Goal: Information Seeking & Learning: Learn about a topic

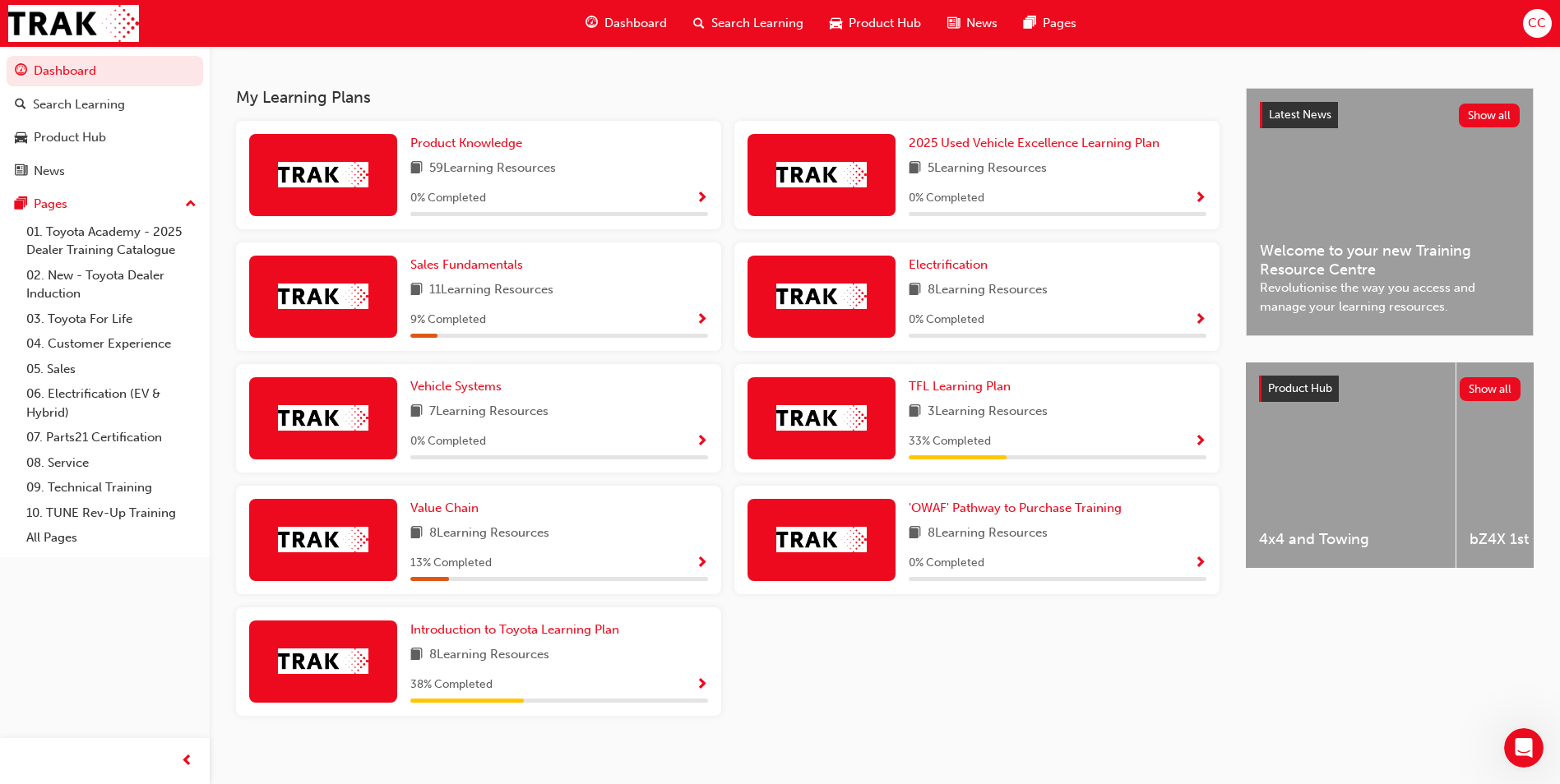
scroll to position [349, 0]
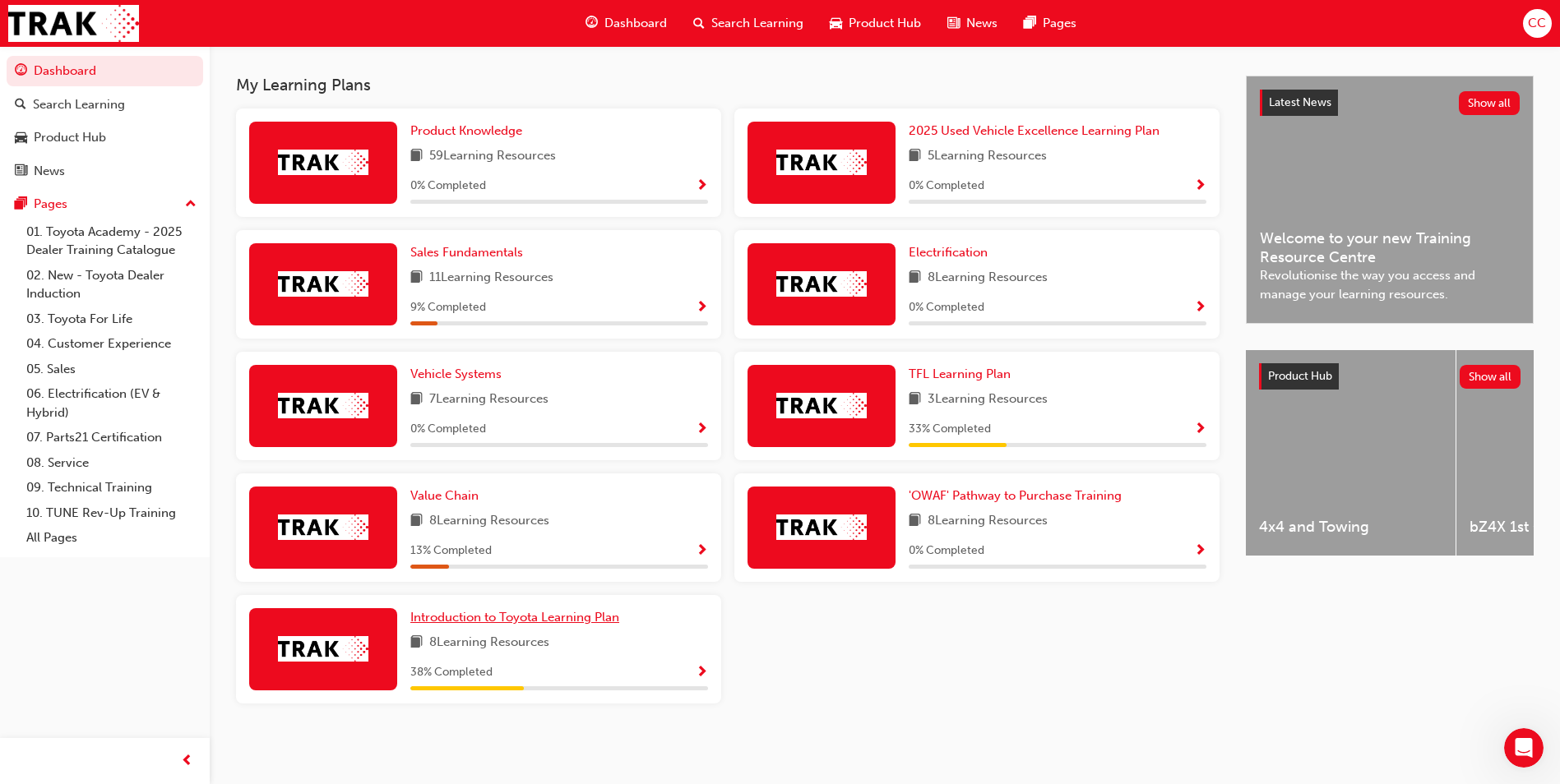
click at [548, 616] on span "Introduction to Toyota Learning Plan" at bounding box center [515, 617] width 209 height 15
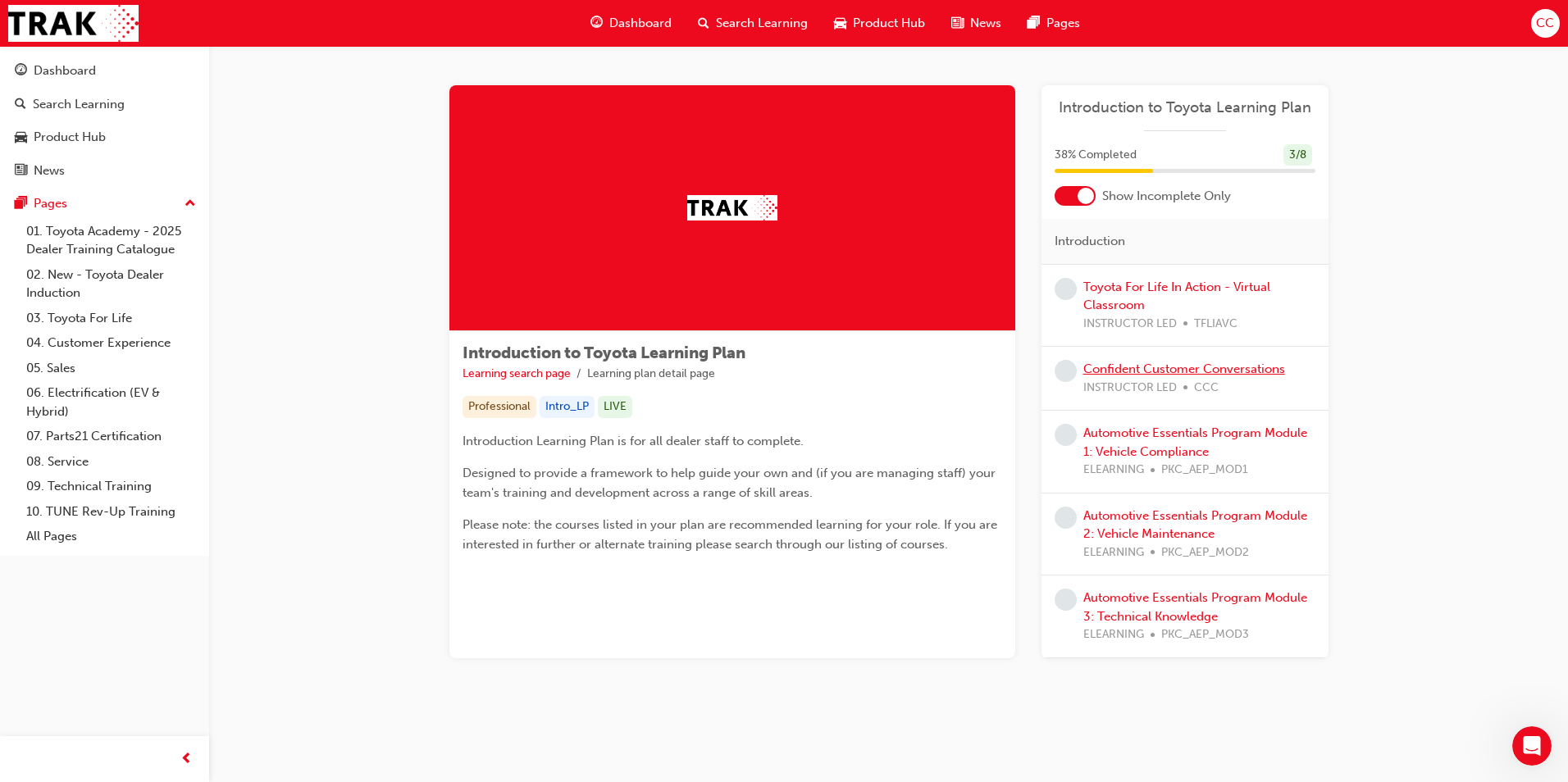
click at [1163, 373] on link "Confident Customer Conversations" at bounding box center [1184, 368] width 202 height 15
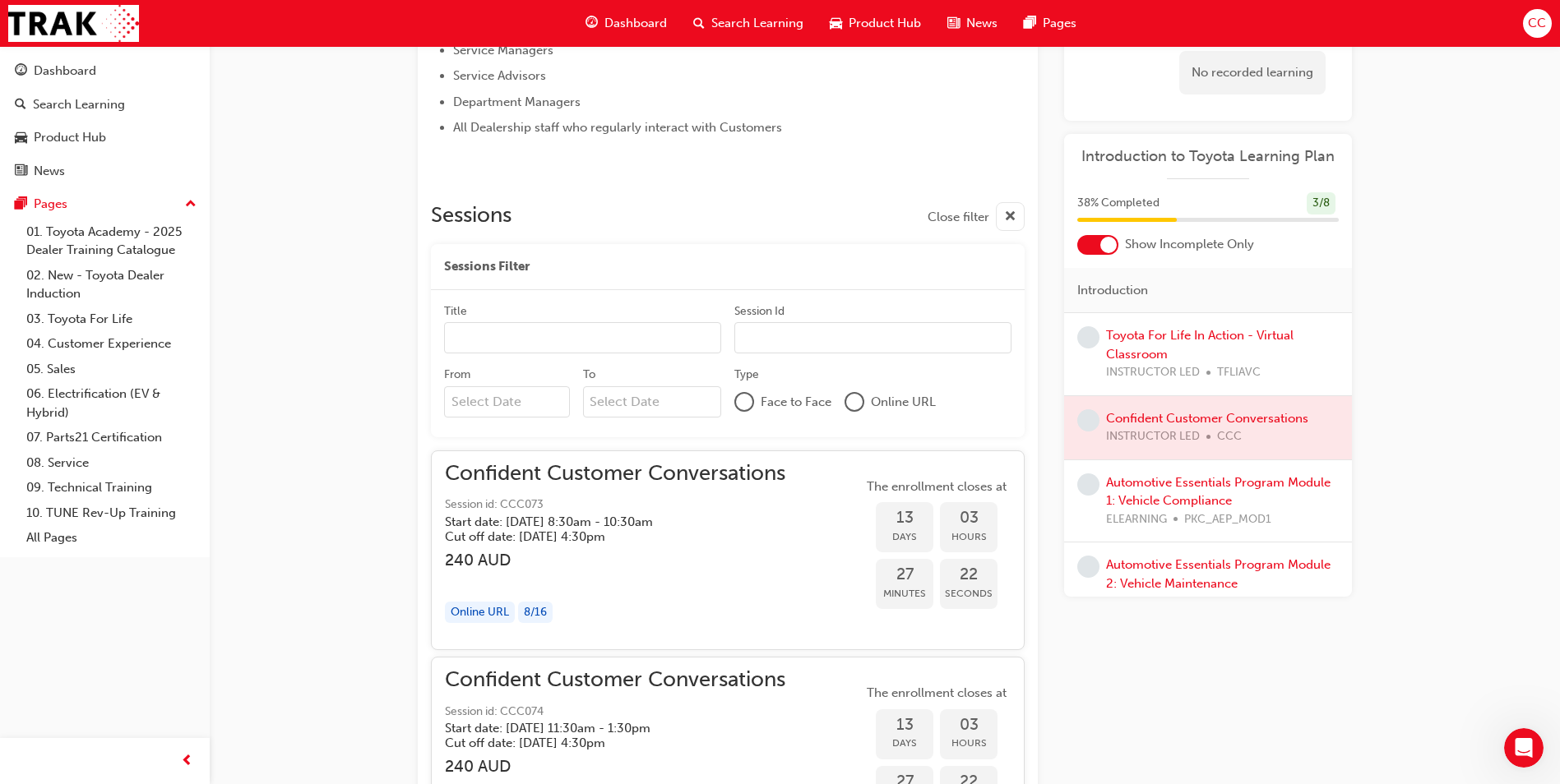
scroll to position [576, 0]
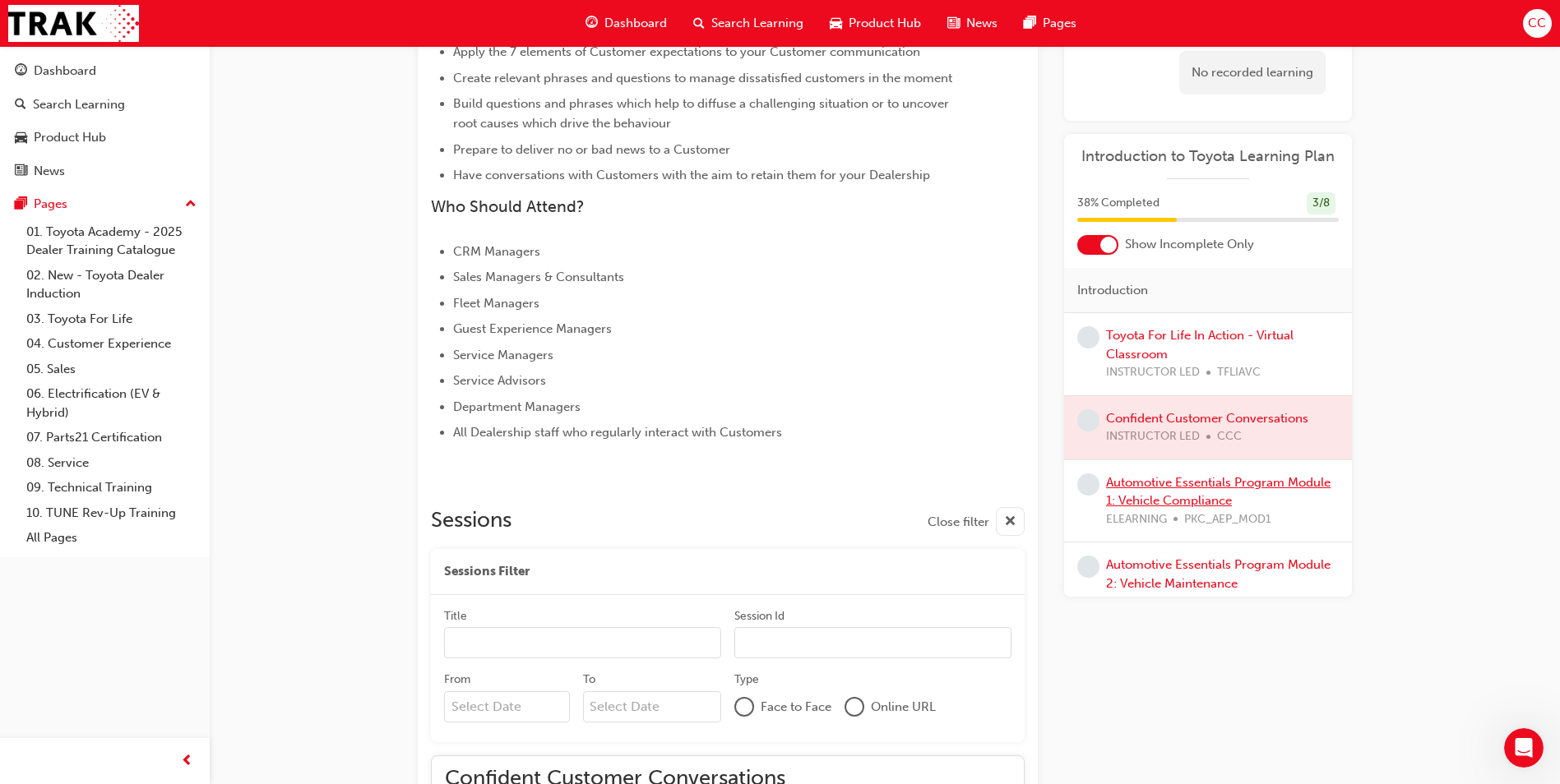
click at [1150, 487] on link "Automotive Essentials Program Module 1: Vehicle Compliance" at bounding box center [1218, 491] width 225 height 34
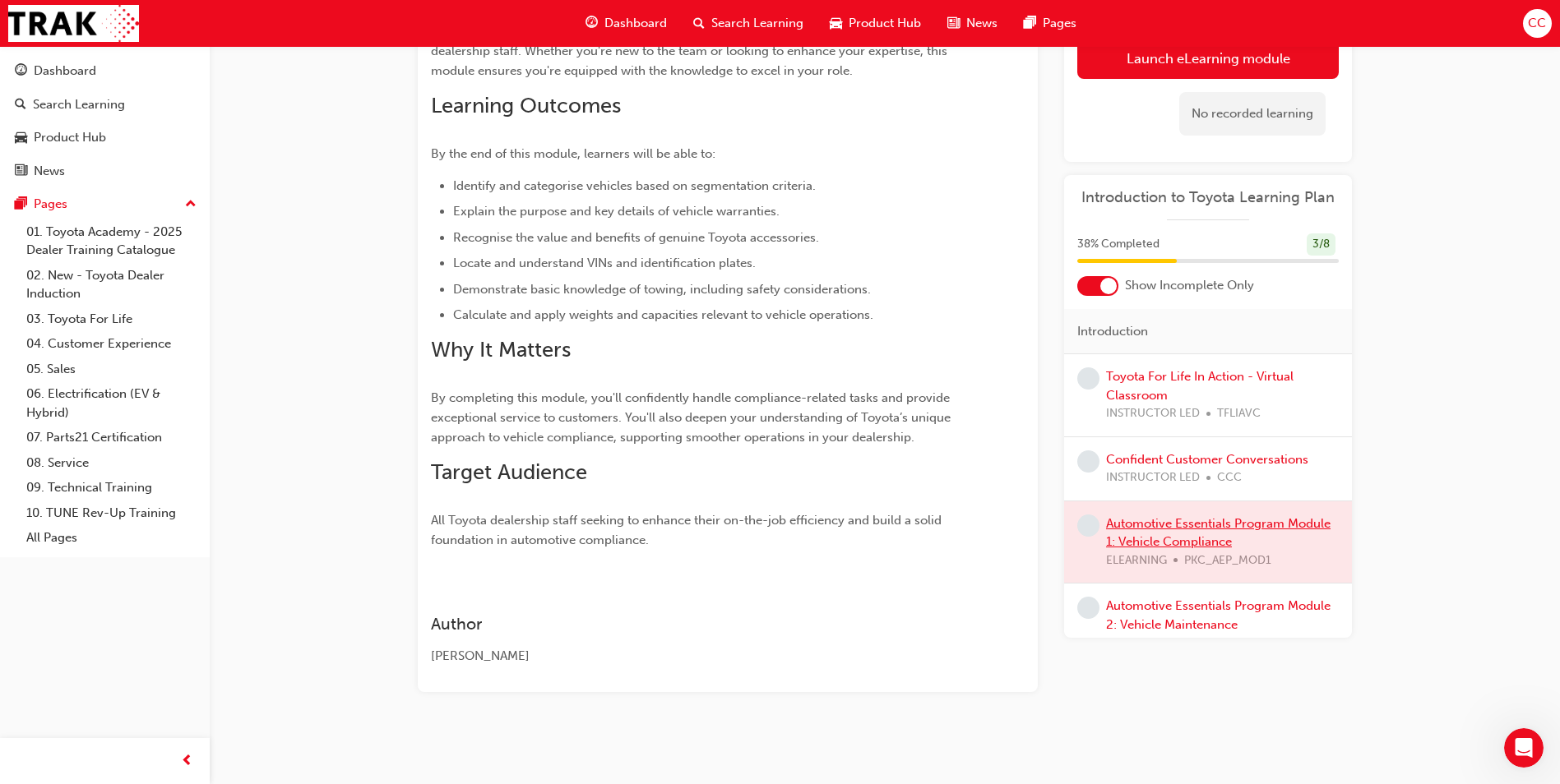
scroll to position [257, 0]
click at [1155, 57] on link "Launch eLearning module" at bounding box center [1208, 59] width 262 height 41
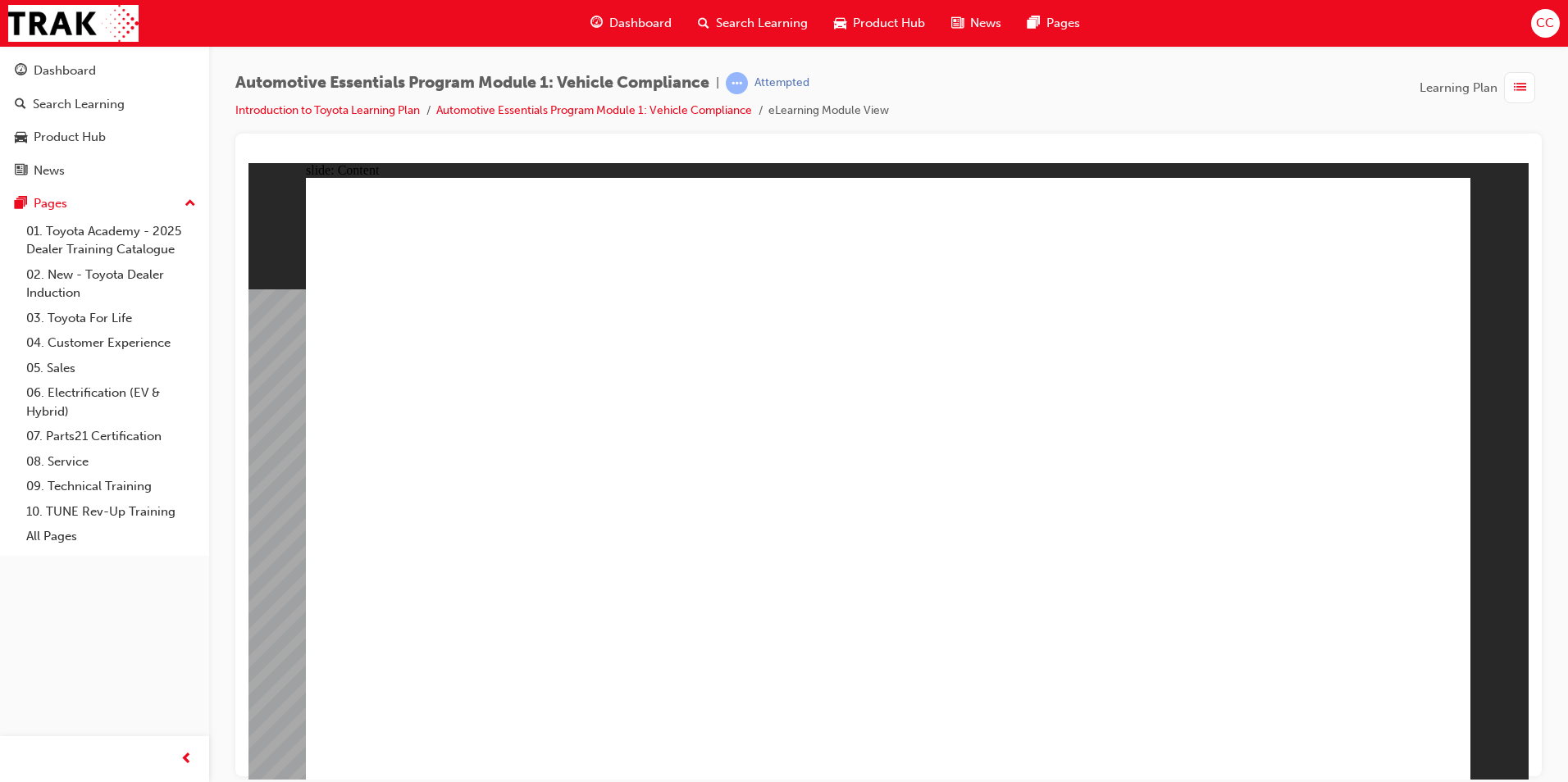
drag, startPoint x: 1424, startPoint y: 193, endPoint x: 1416, endPoint y: 204, distance: 13.6
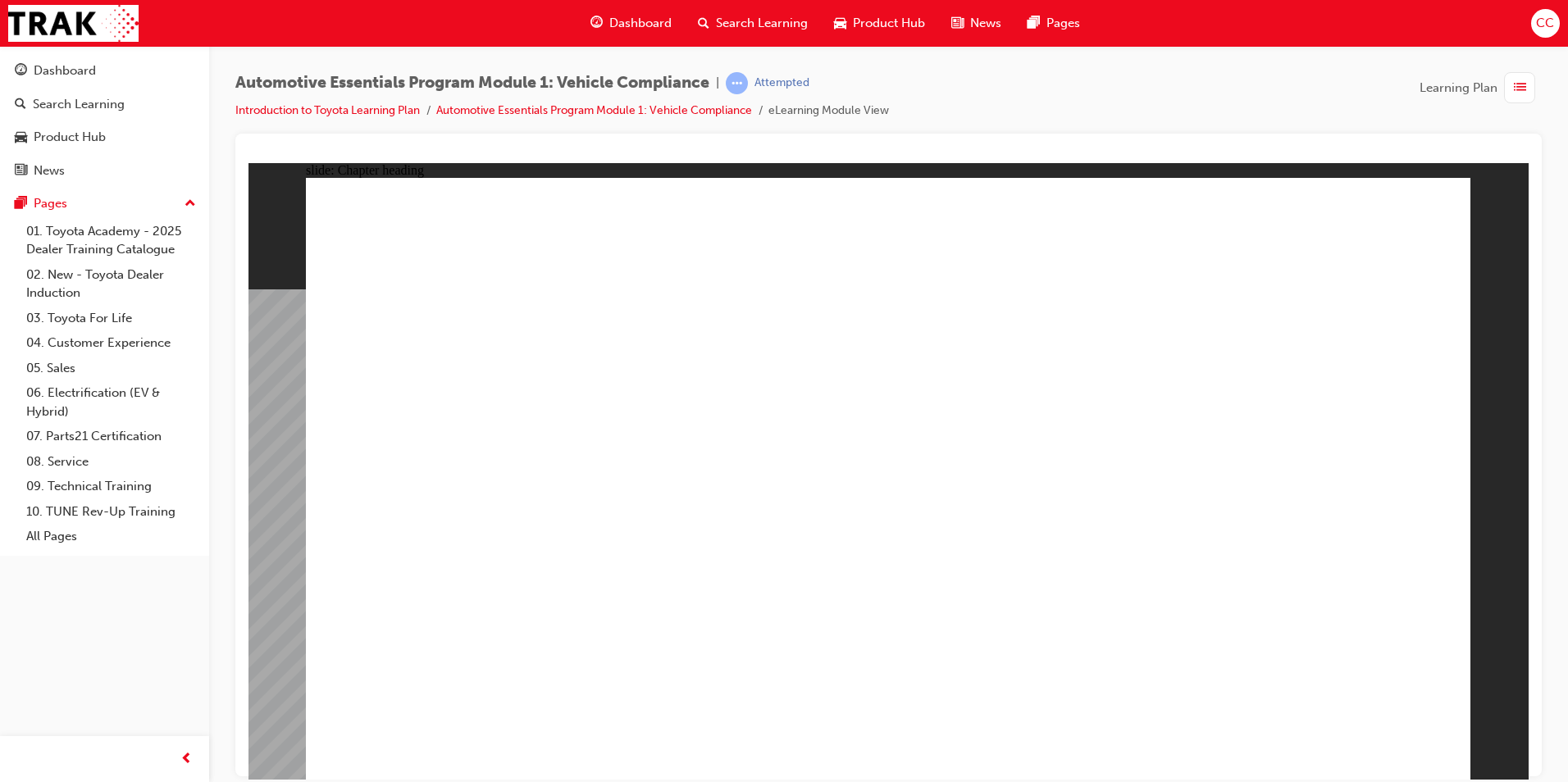
drag, startPoint x: 1329, startPoint y: 200, endPoint x: 1324, endPoint y: 208, distance: 9.4
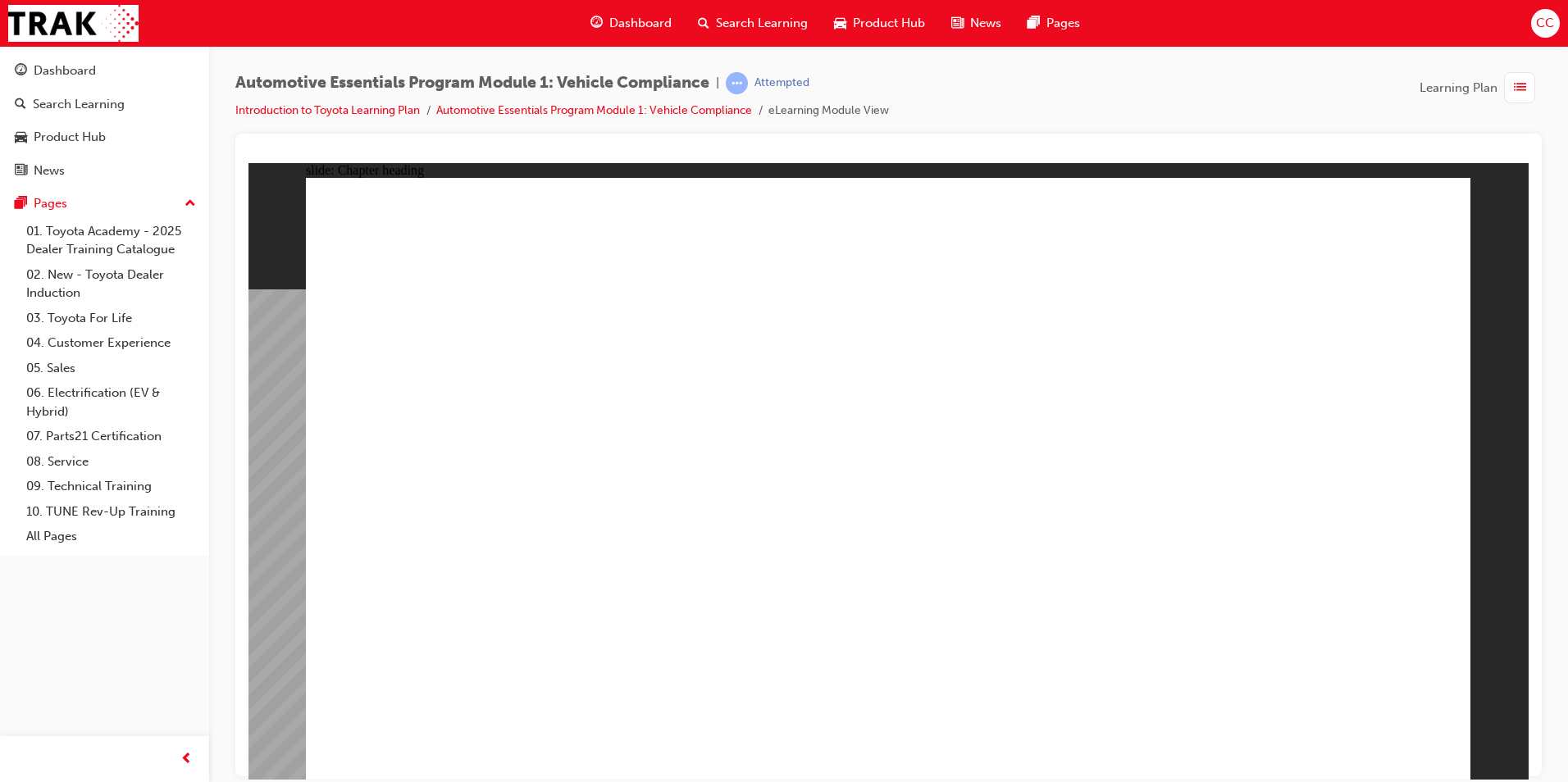
drag, startPoint x: 938, startPoint y: 577, endPoint x: 914, endPoint y: 578, distance: 24.0
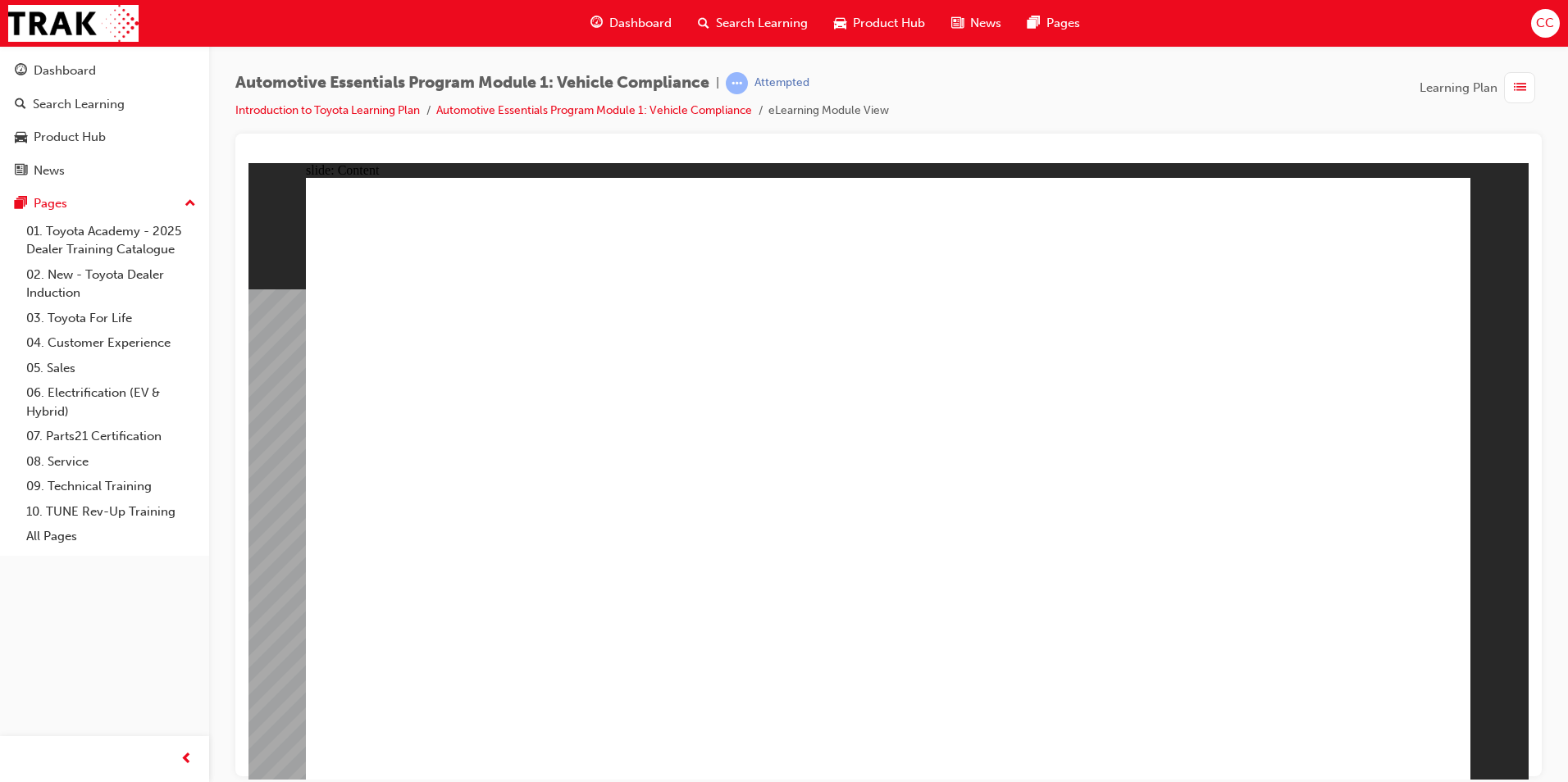
drag, startPoint x: 499, startPoint y: 573, endPoint x: 507, endPoint y: 570, distance: 8.5
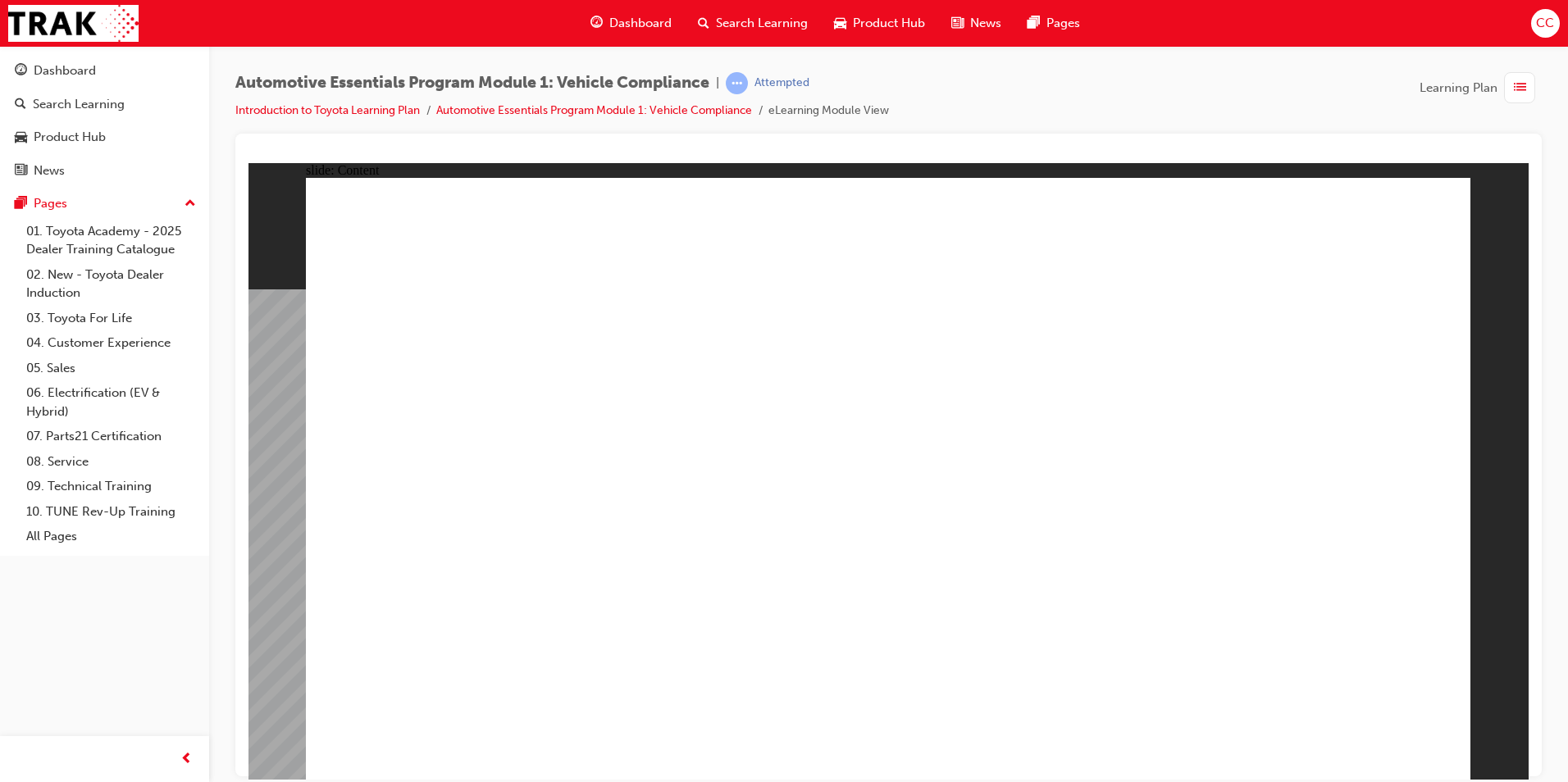
drag, startPoint x: 1141, startPoint y: 567, endPoint x: 1271, endPoint y: 561, distance: 130.1
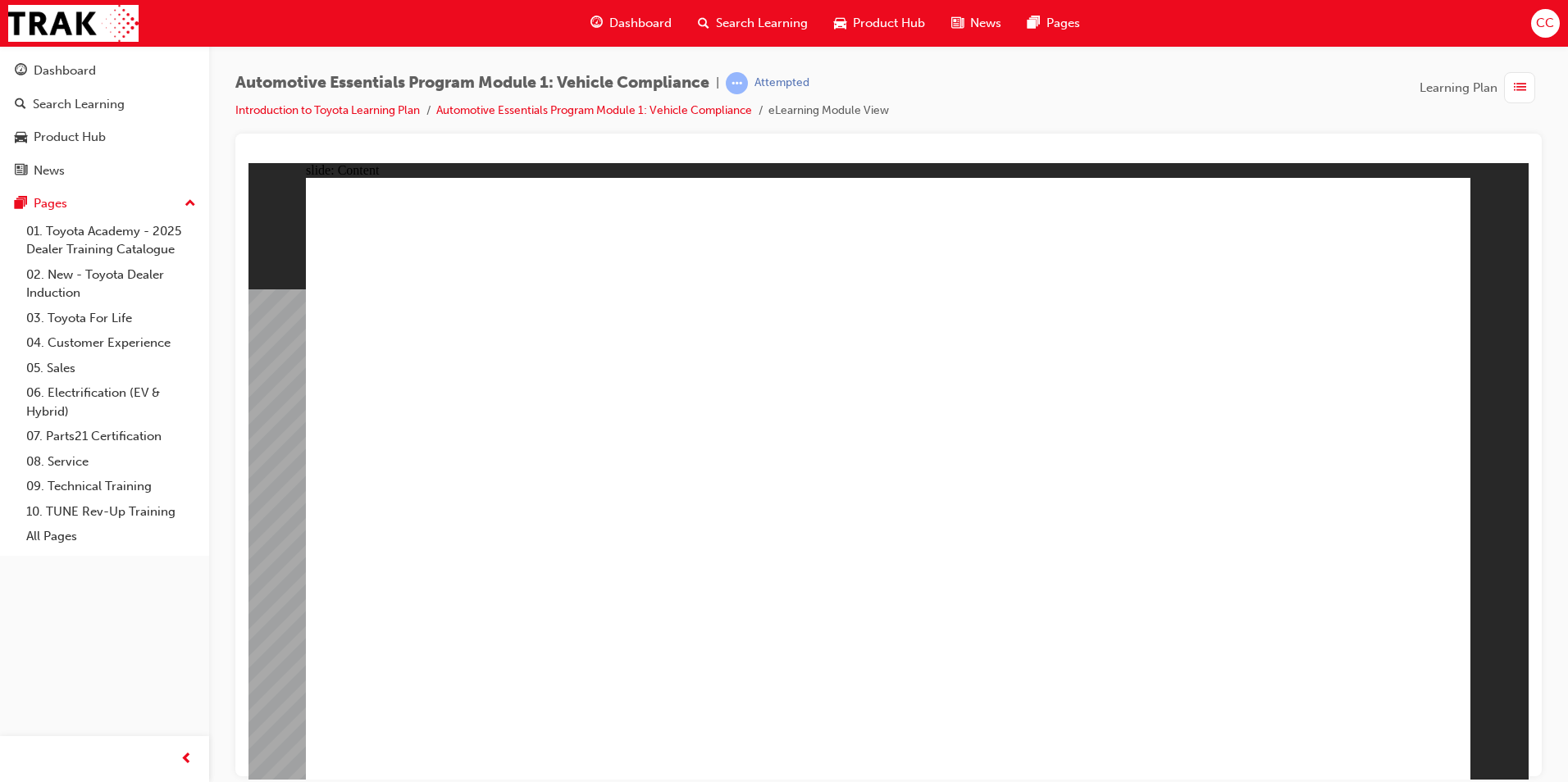
drag, startPoint x: 1327, startPoint y: 548, endPoint x: 1348, endPoint y: 549, distance: 21.0
drag, startPoint x: 1400, startPoint y: 549, endPoint x: 1389, endPoint y: 602, distance: 54.1
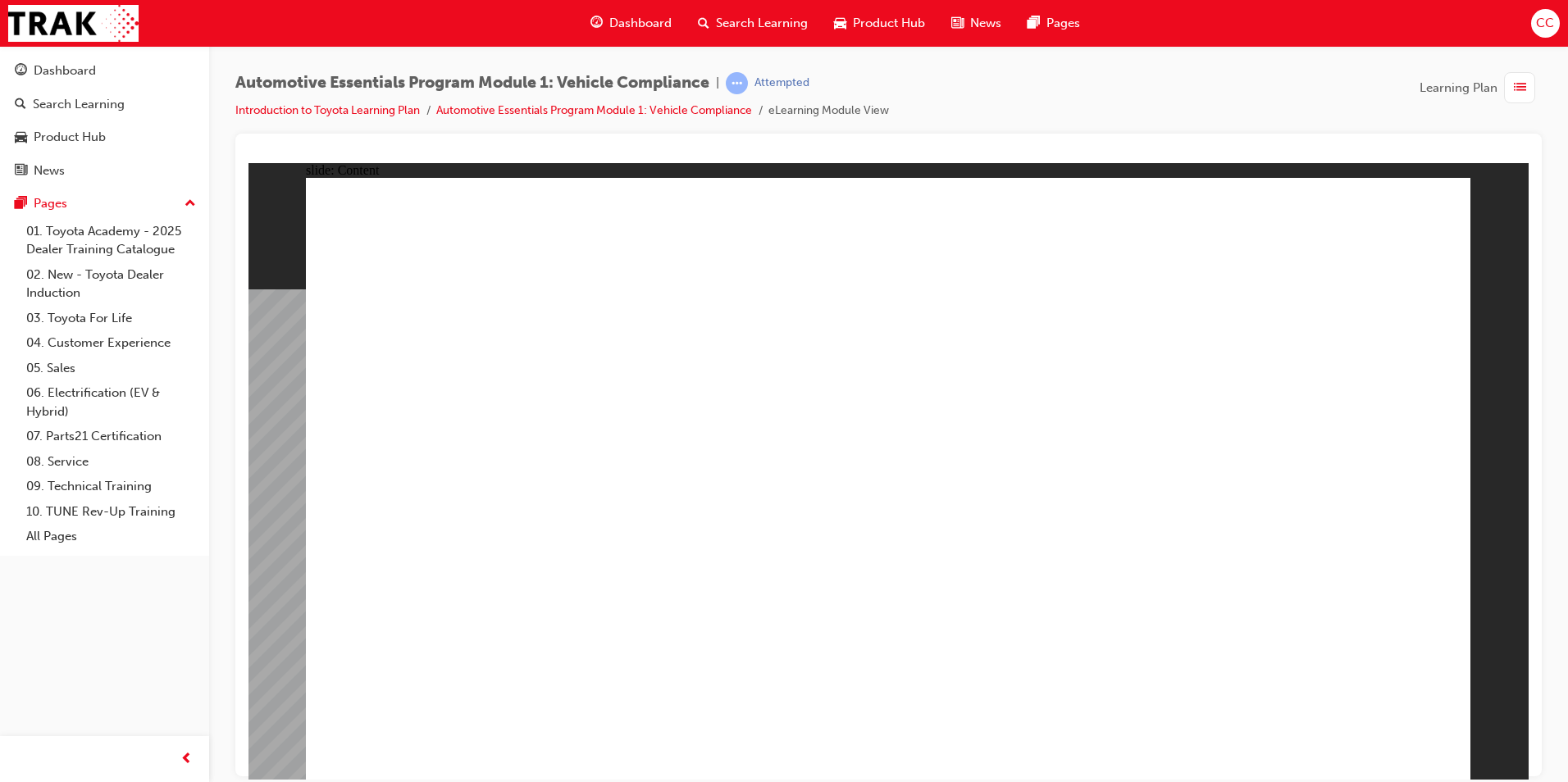
drag, startPoint x: 1197, startPoint y: 578, endPoint x: 1202, endPoint y: 589, distance: 12.1
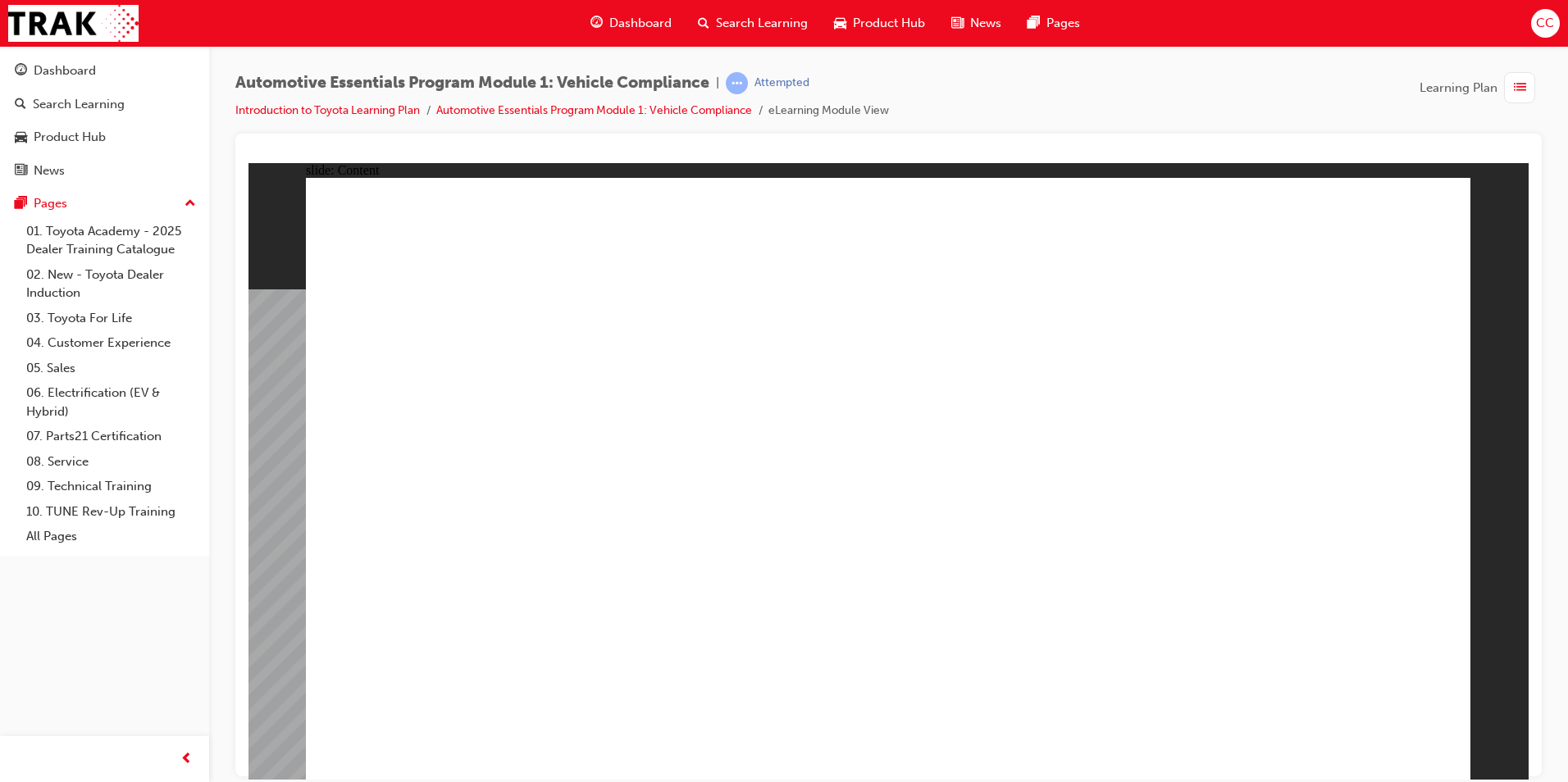
drag, startPoint x: 1018, startPoint y: 449, endPoint x: 1010, endPoint y: 460, distance: 13.6
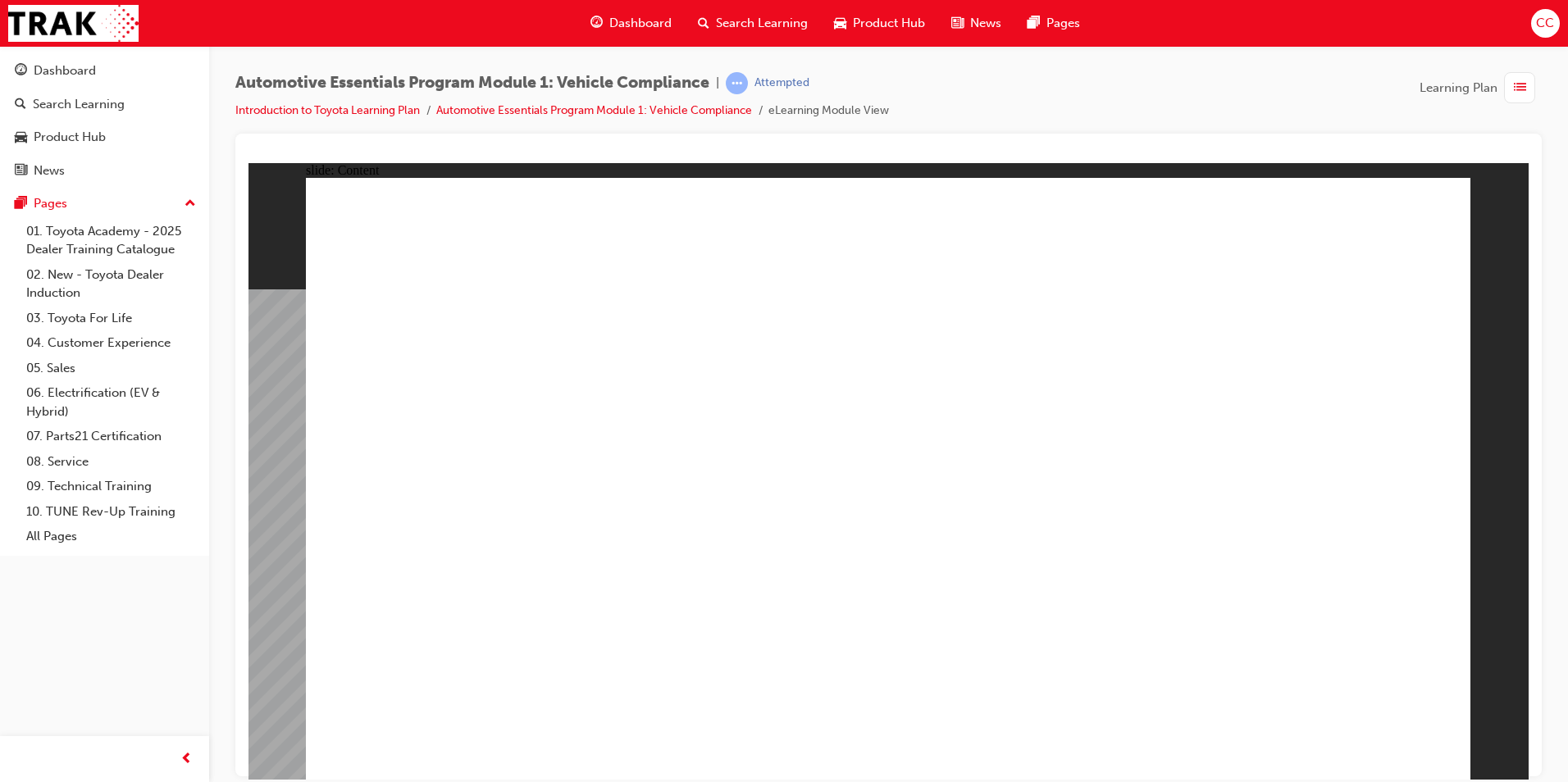
drag, startPoint x: 1217, startPoint y: 586, endPoint x: 1243, endPoint y: 573, distance: 29.1
drag, startPoint x: 715, startPoint y: 650, endPoint x: 730, endPoint y: 646, distance: 15.5
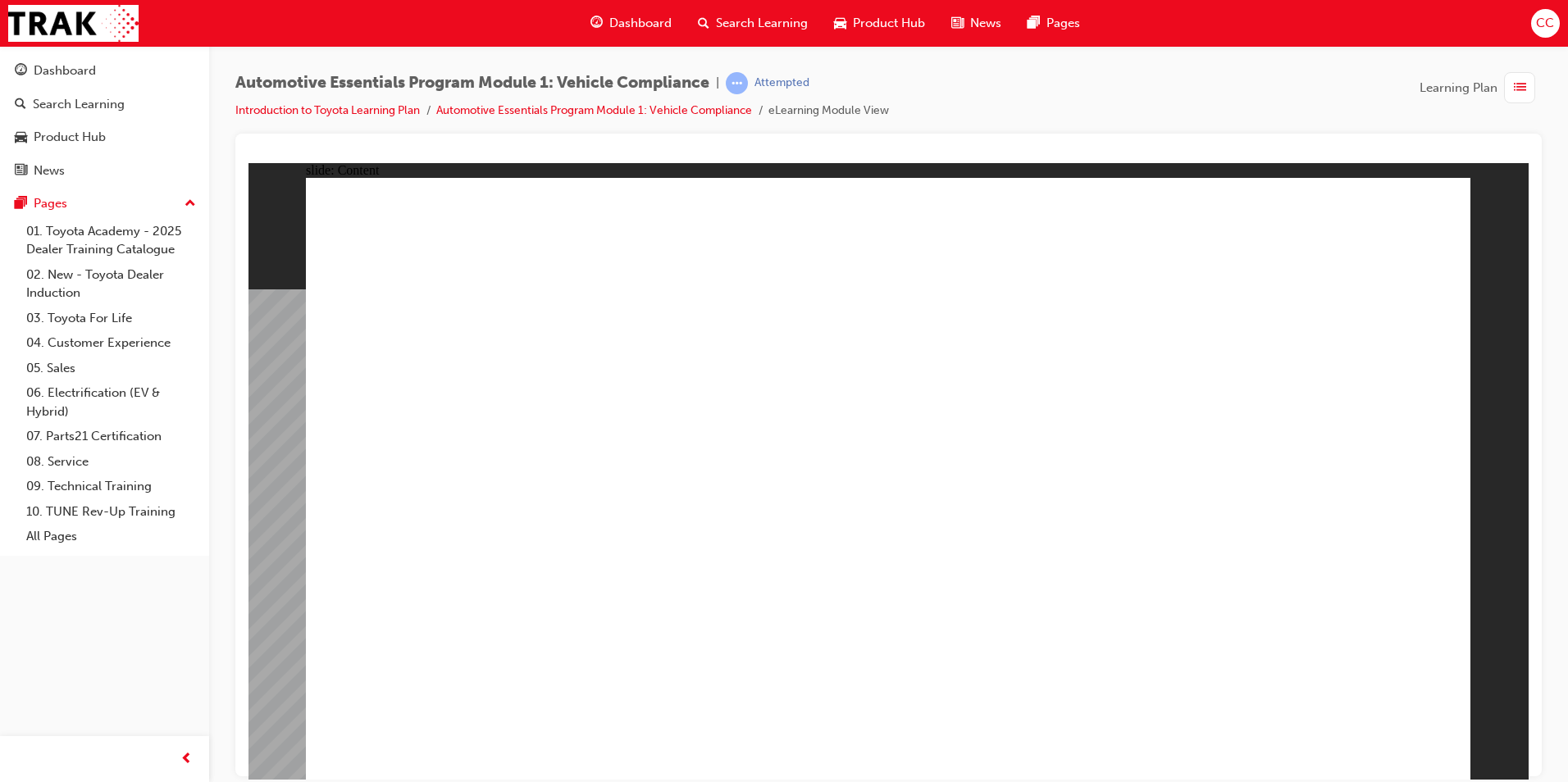
drag, startPoint x: 868, startPoint y: 543, endPoint x: 896, endPoint y: 546, distance: 28.2
drag, startPoint x: 1005, startPoint y: 530, endPoint x: 1014, endPoint y: 532, distance: 9.2
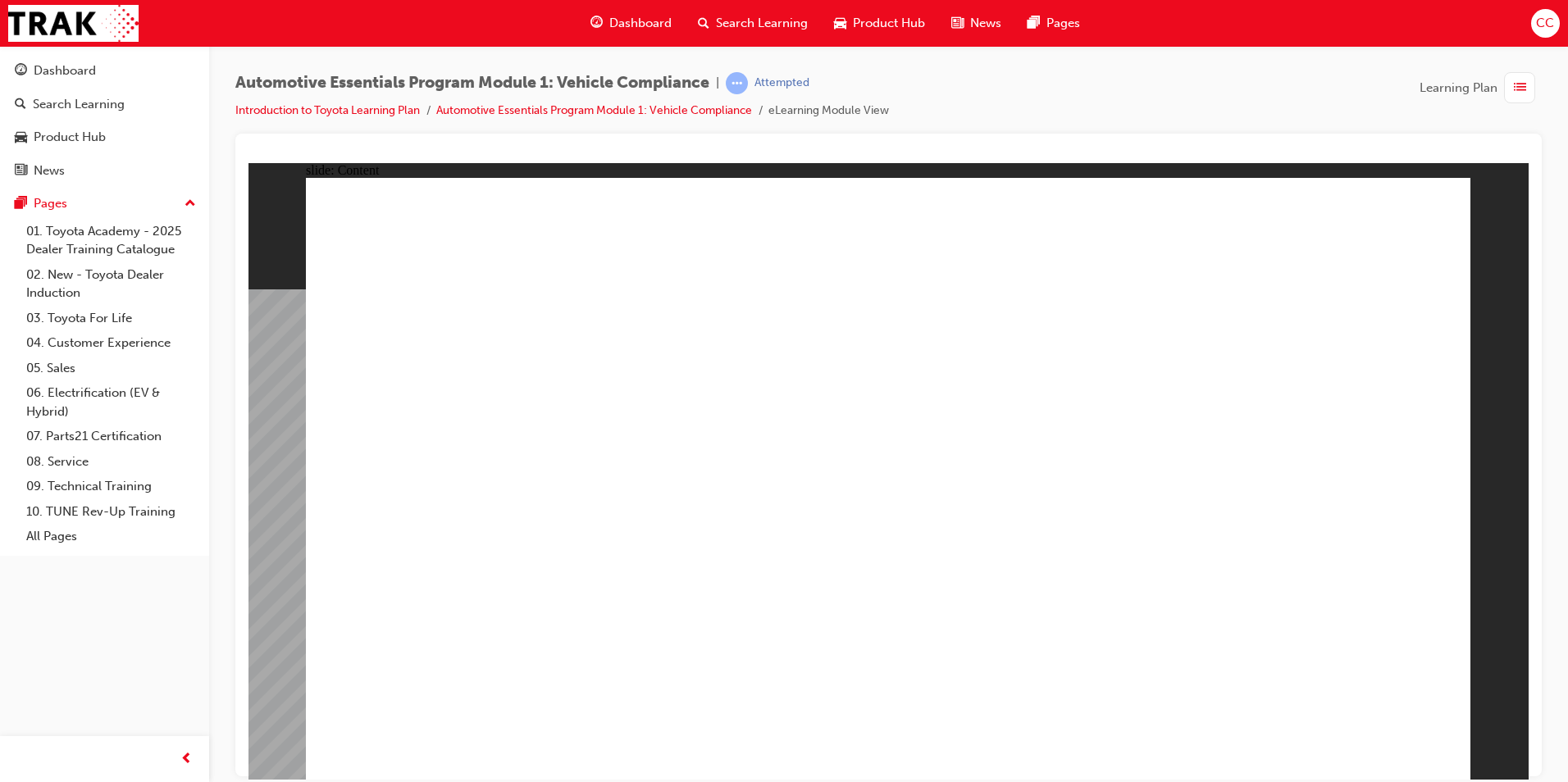
drag, startPoint x: 1432, startPoint y: 235, endPoint x: 1412, endPoint y: 217, distance: 26.9
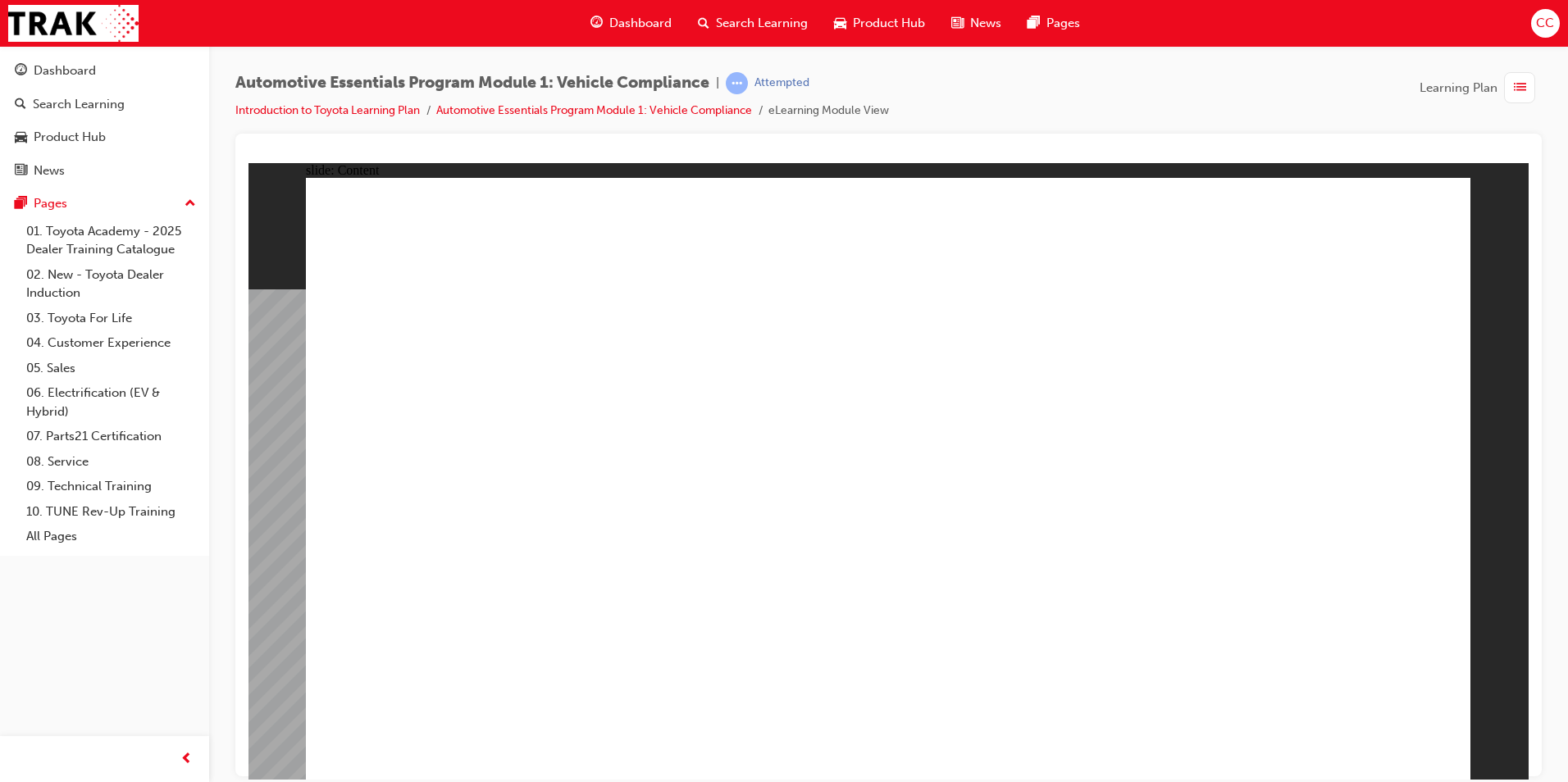
drag, startPoint x: 612, startPoint y: 544, endPoint x: 551, endPoint y: 552, distance: 61.5
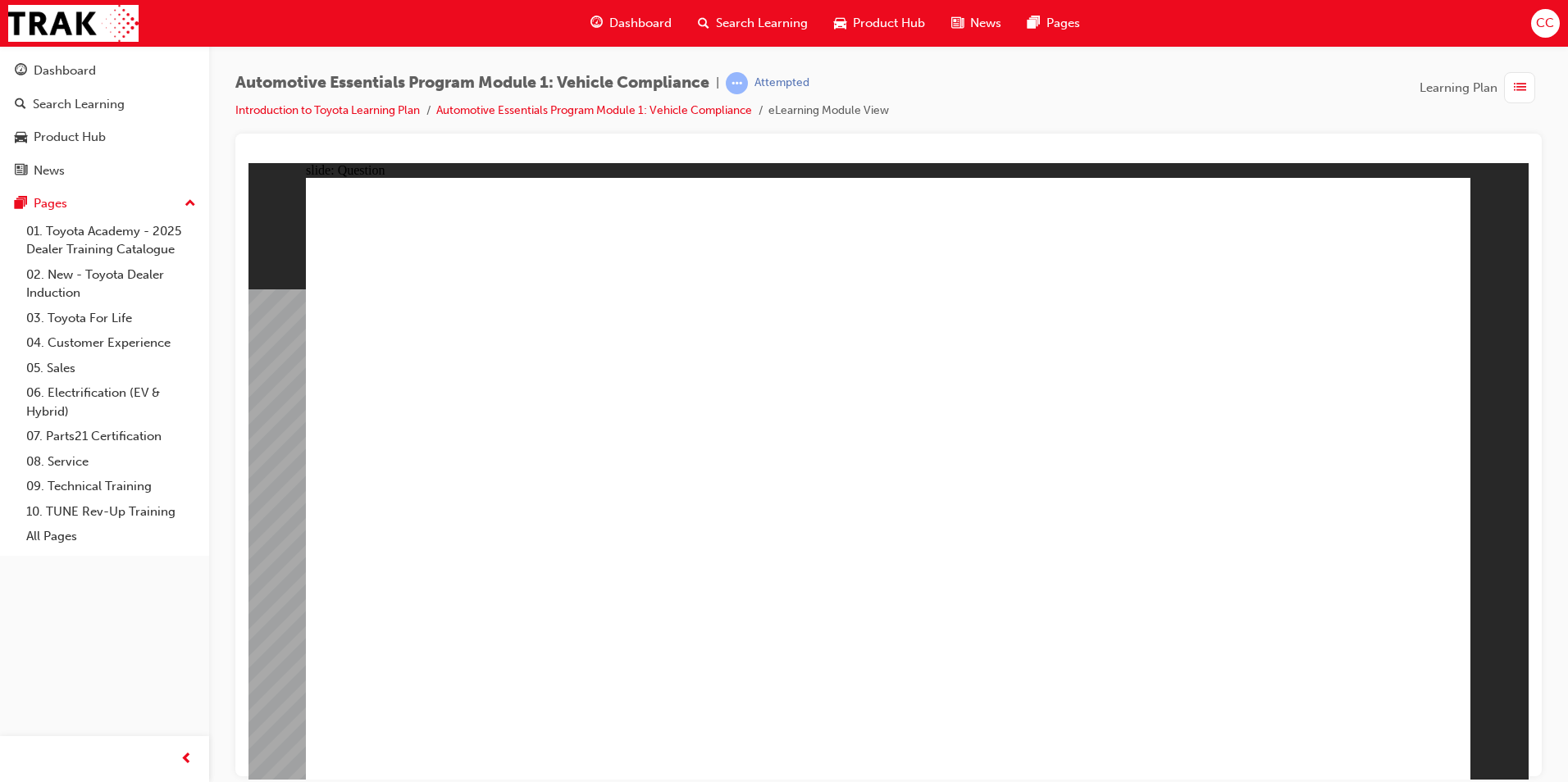
radio input "true"
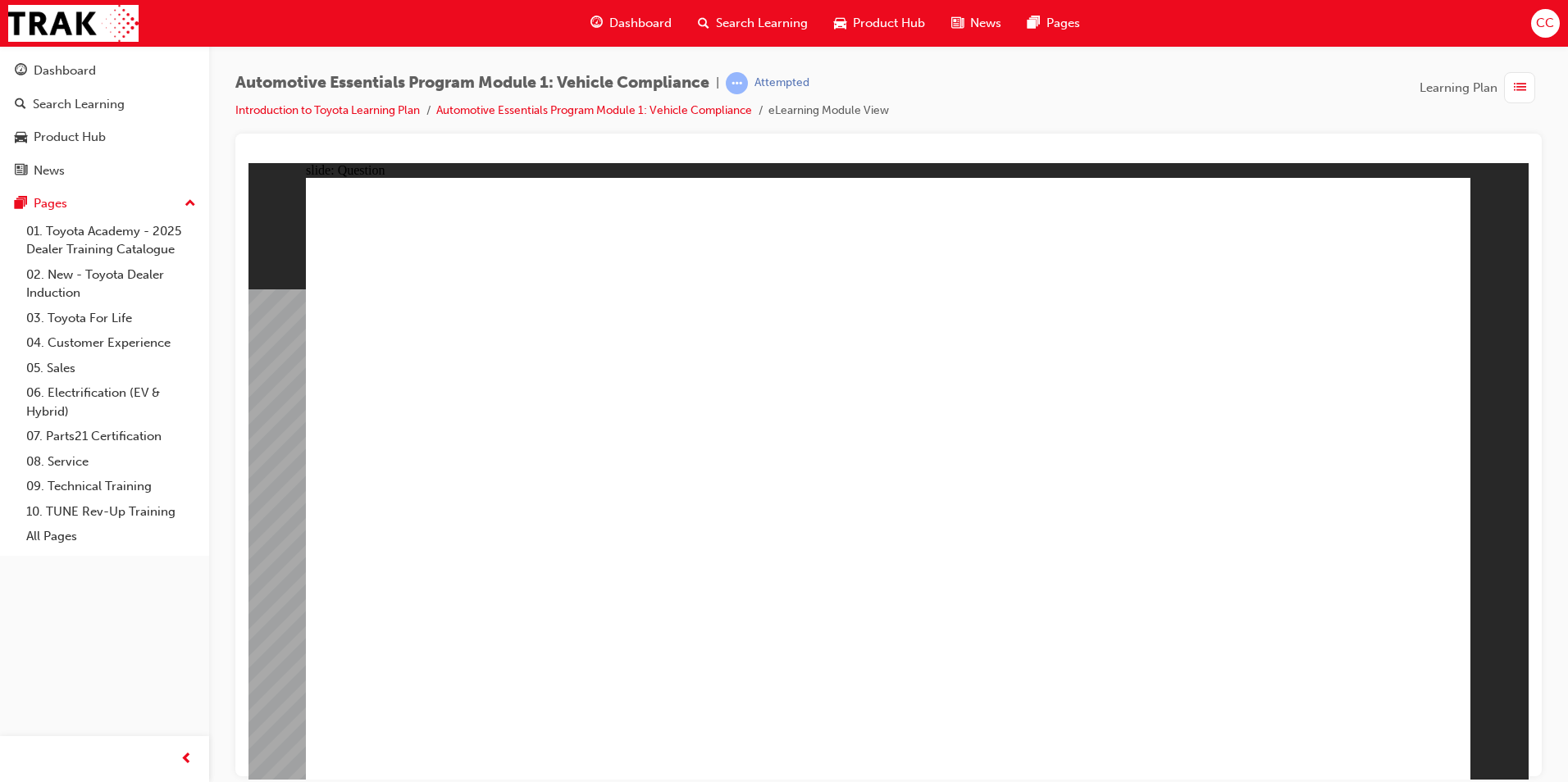
radio input "true"
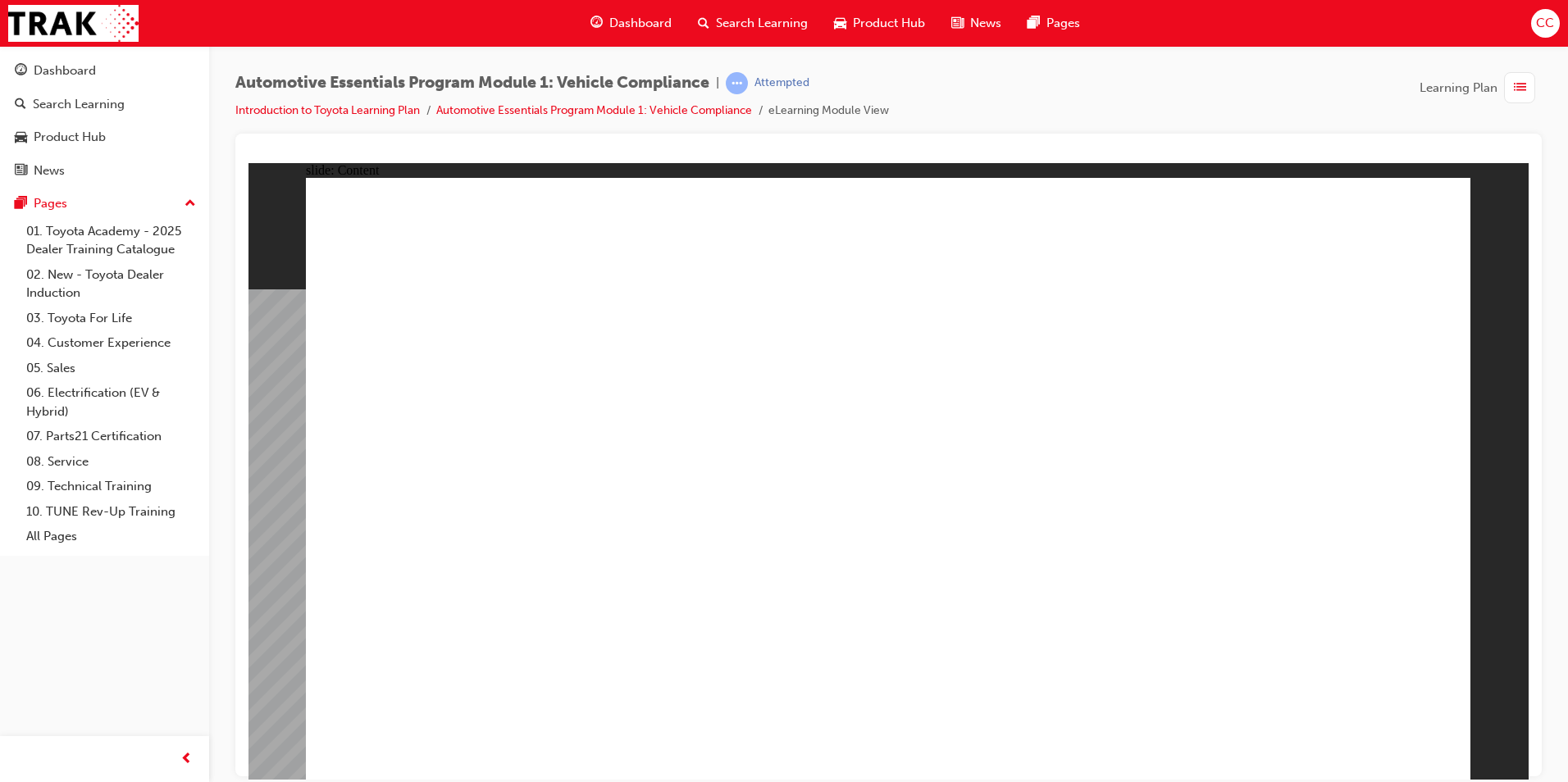
drag, startPoint x: 864, startPoint y: 344, endPoint x: 868, endPoint y: 355, distance: 11.7
drag, startPoint x: 1000, startPoint y: 444, endPoint x: 1019, endPoint y: 441, distance: 19.2
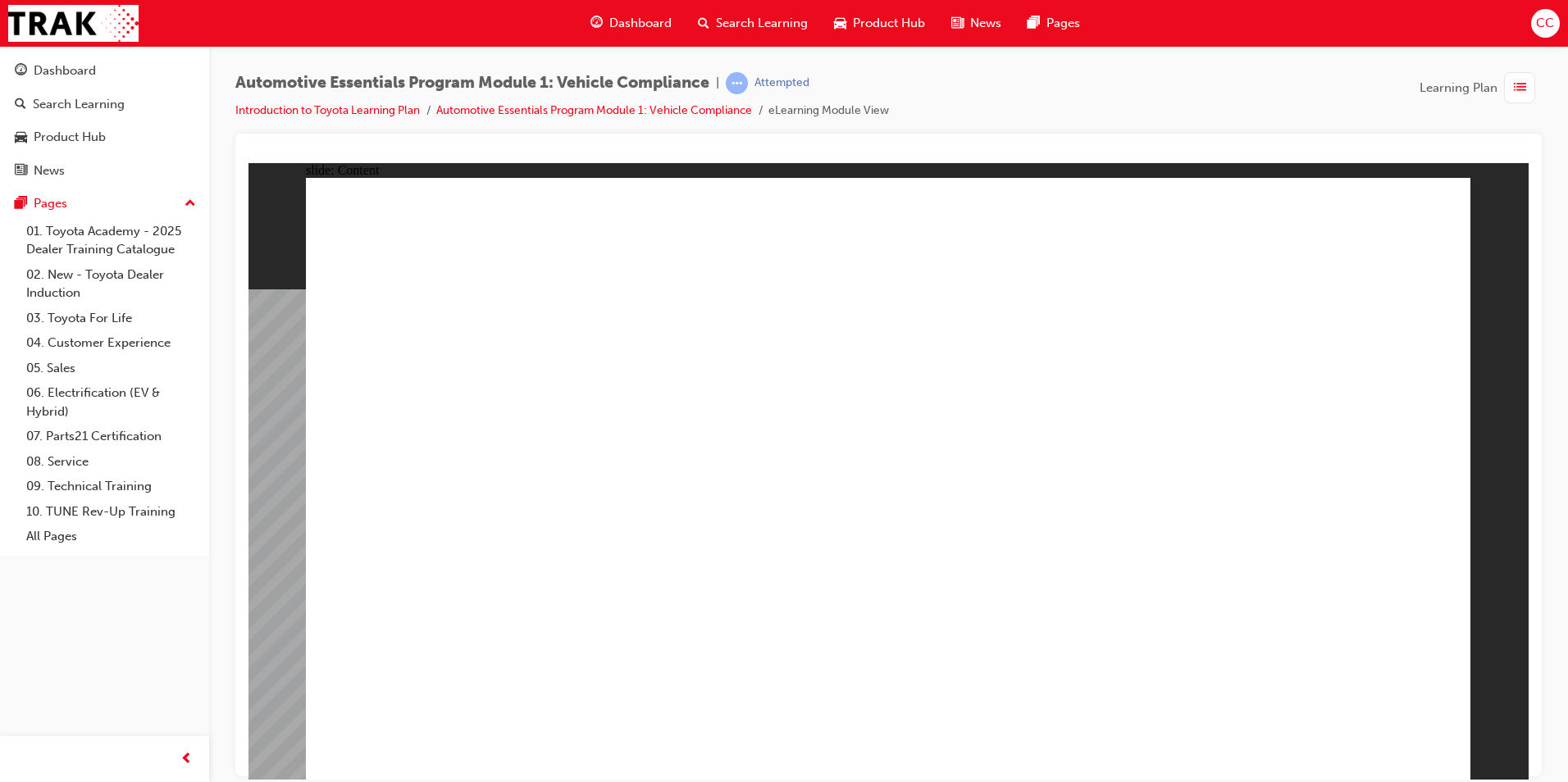
drag, startPoint x: 1299, startPoint y: 504, endPoint x: 1311, endPoint y: 509, distance: 13.0
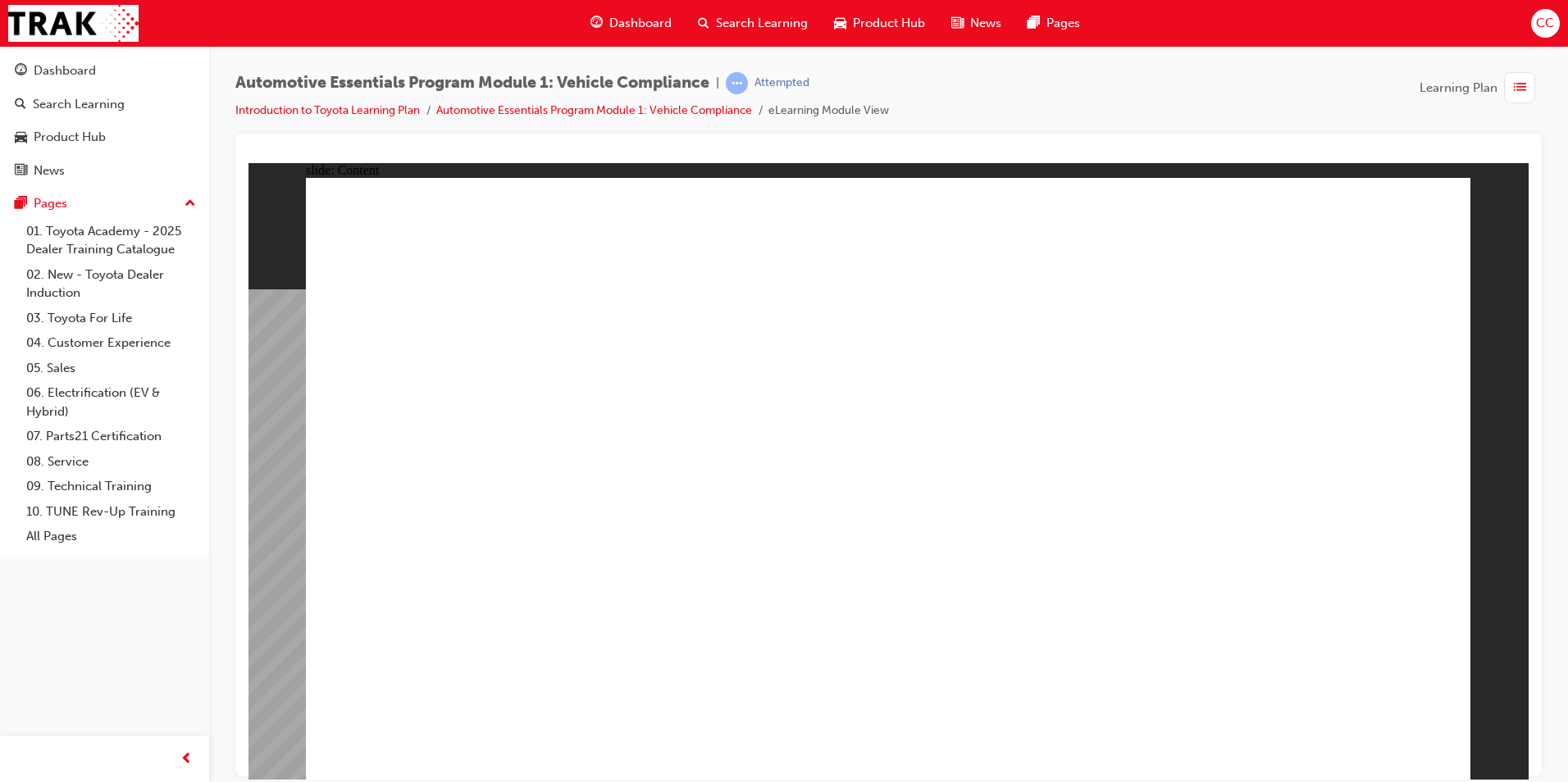
drag, startPoint x: 536, startPoint y: 600, endPoint x: 542, endPoint y: 607, distance: 9.2
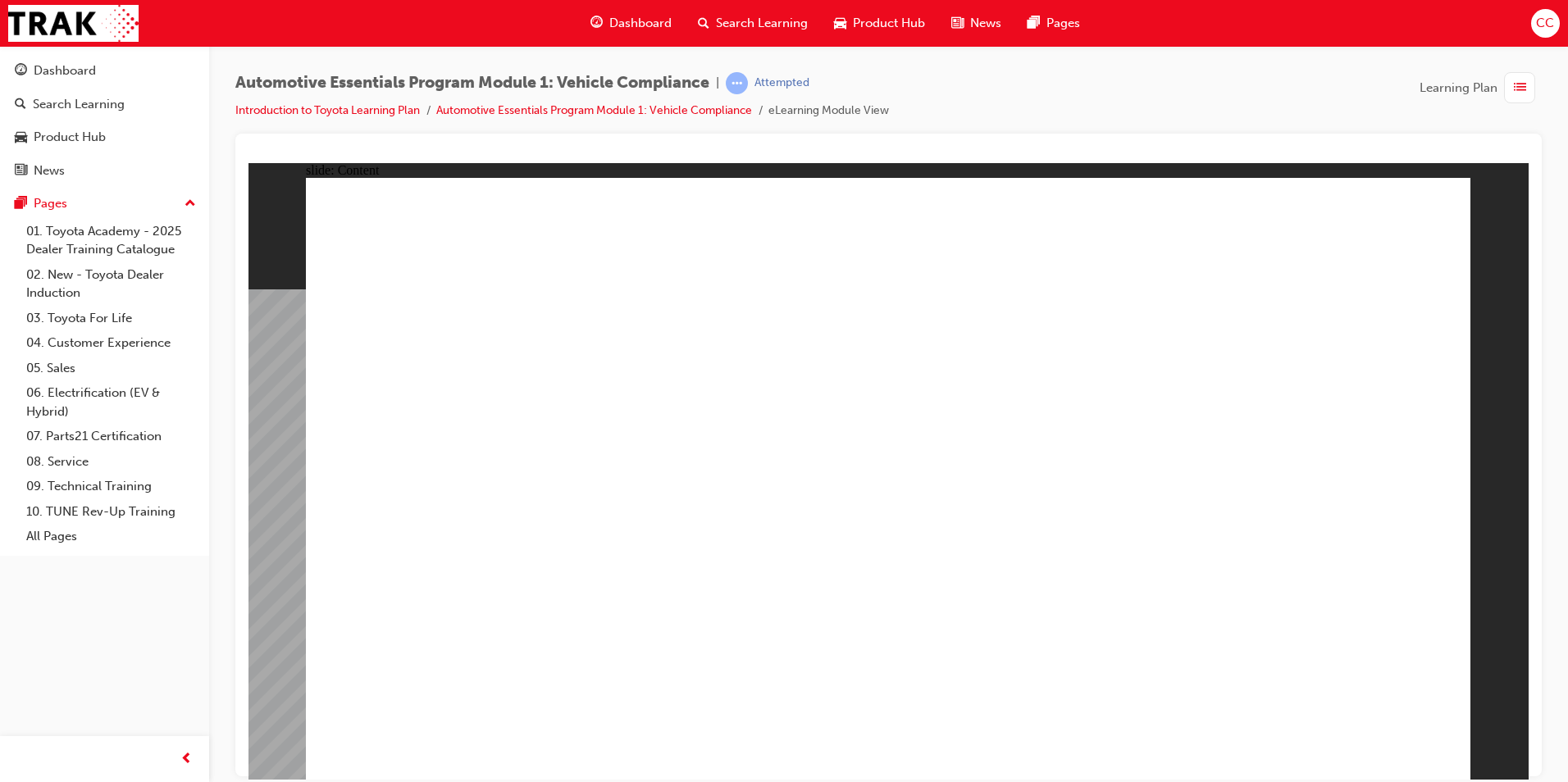
drag, startPoint x: 596, startPoint y: 658, endPoint x: 571, endPoint y: 662, distance: 25.3
drag, startPoint x: 1424, startPoint y: 201, endPoint x: 1401, endPoint y: 221, distance: 30.5
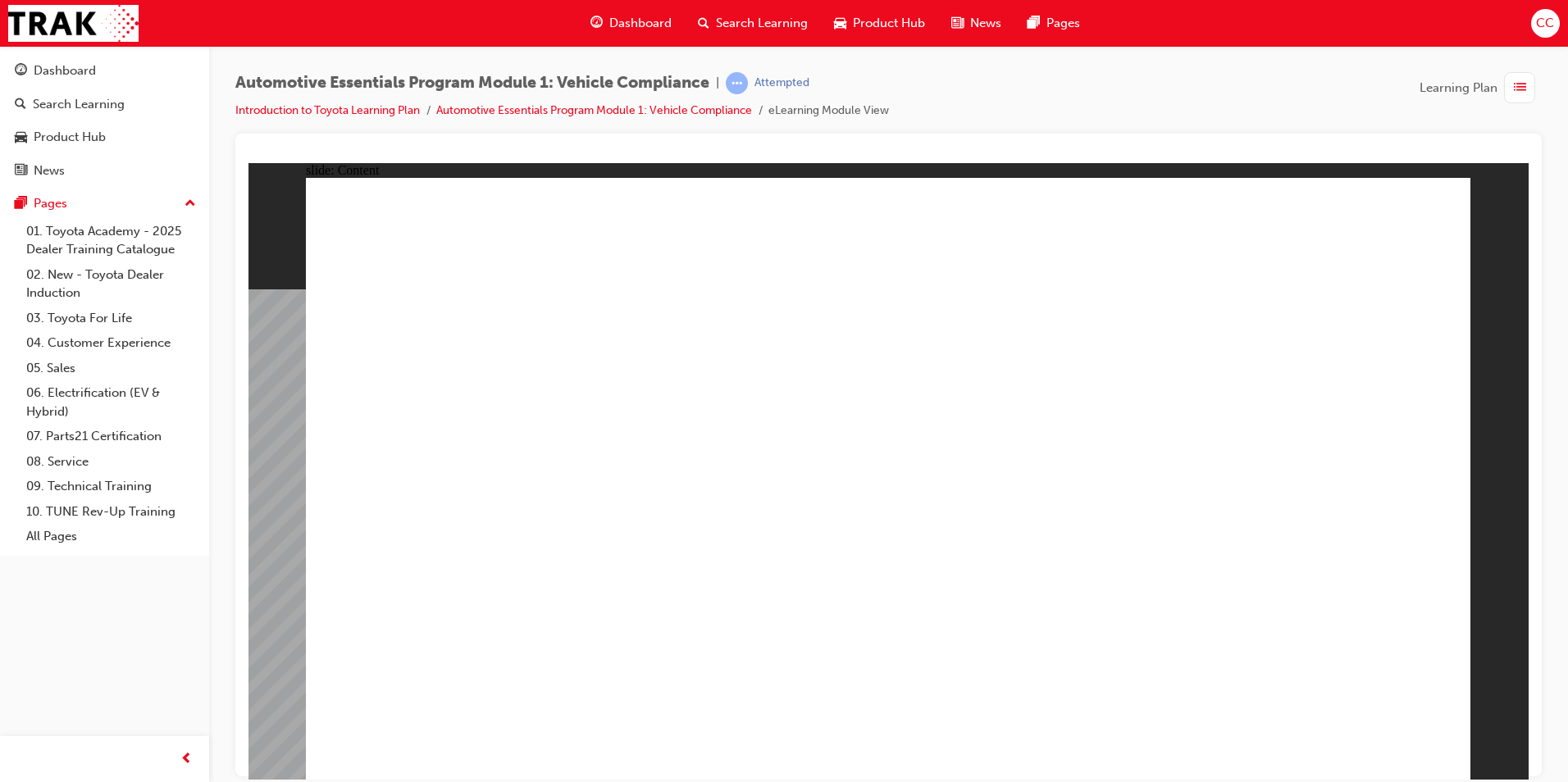
drag, startPoint x: 1240, startPoint y: 404, endPoint x: 1220, endPoint y: 434, distance: 36.1
drag, startPoint x: 1196, startPoint y: 461, endPoint x: 1208, endPoint y: 485, distance: 26.8
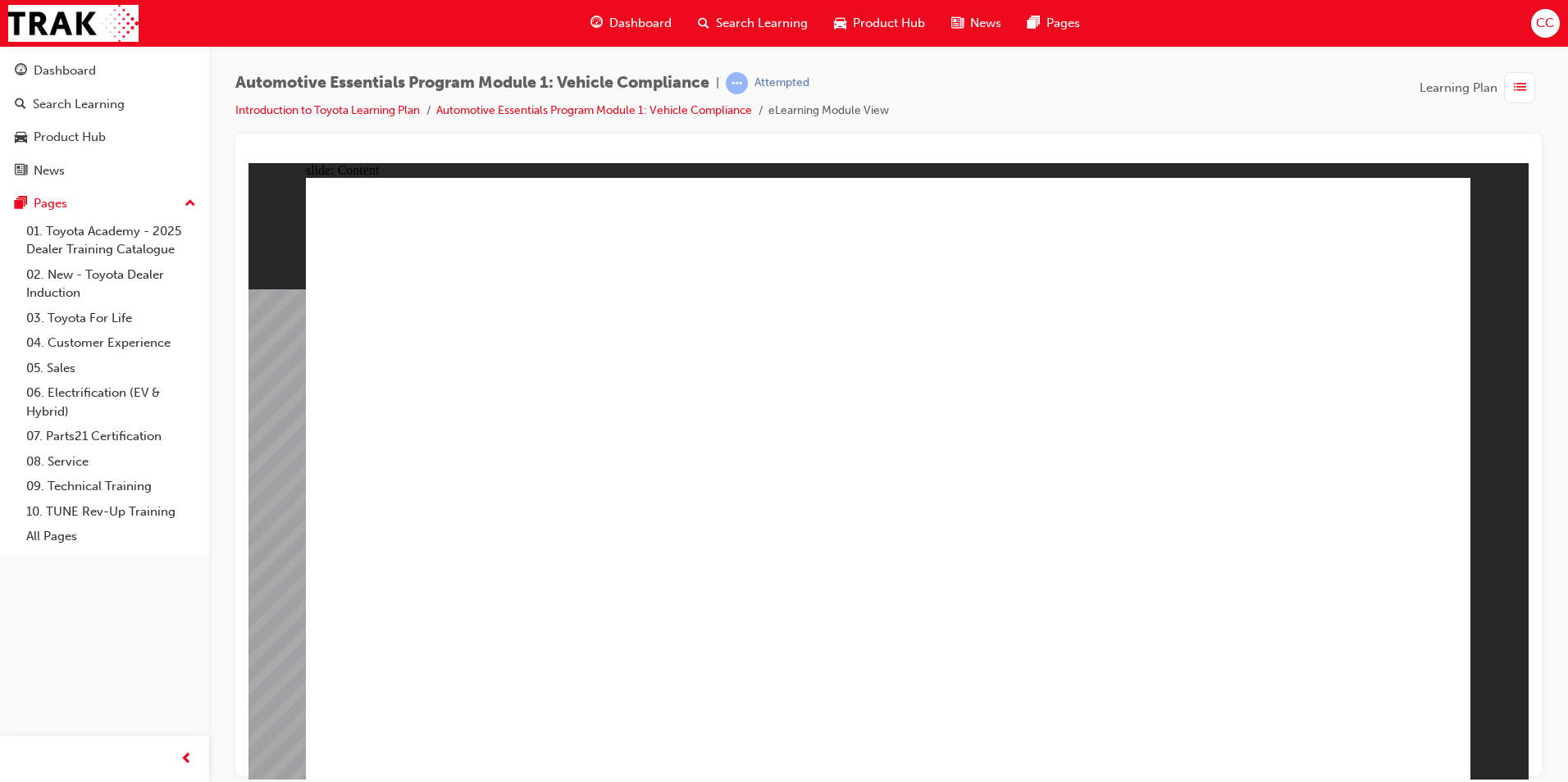
drag, startPoint x: 1341, startPoint y: 706, endPoint x: 1361, endPoint y: 724, distance: 26.9
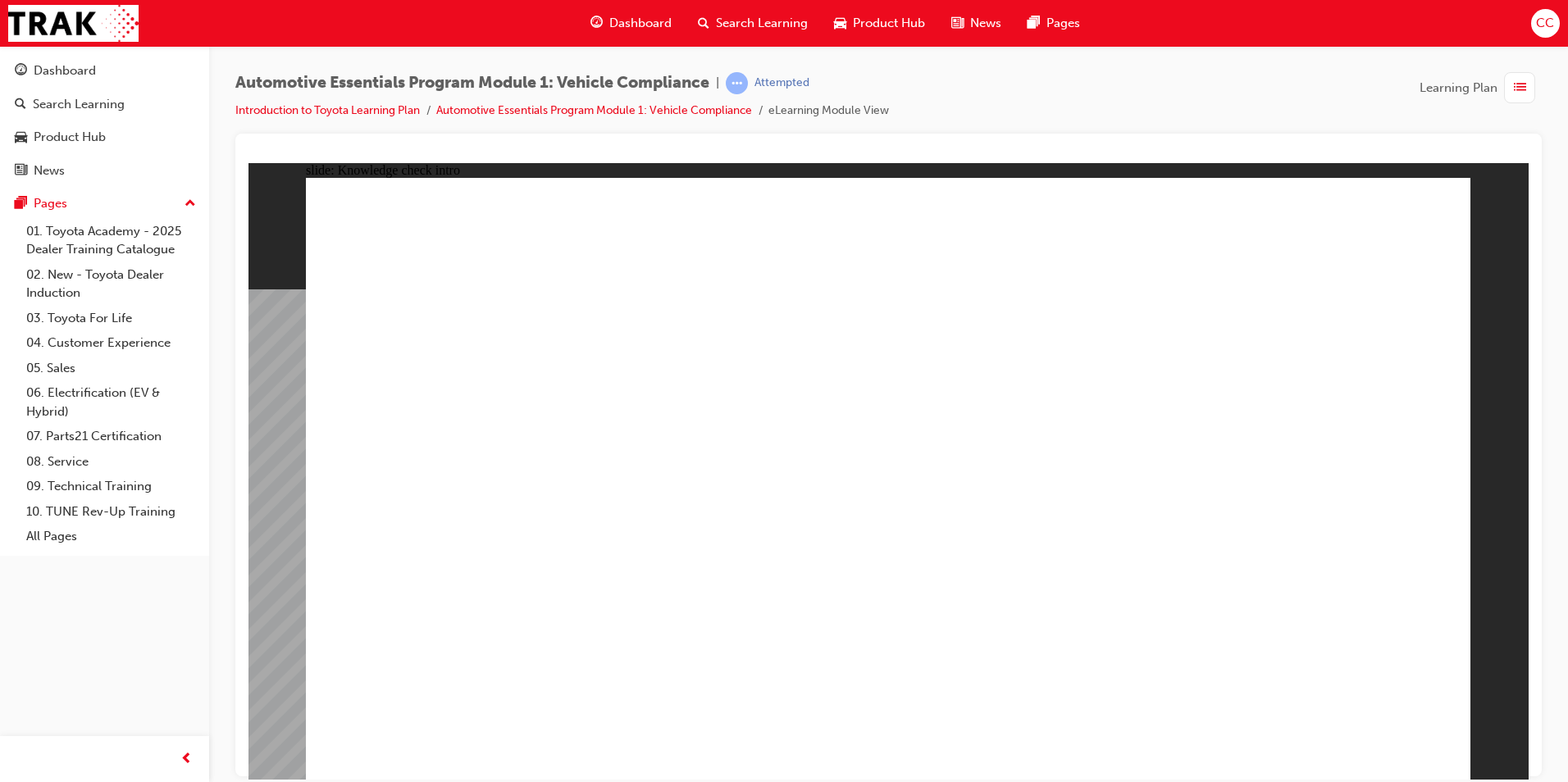
radio input "true"
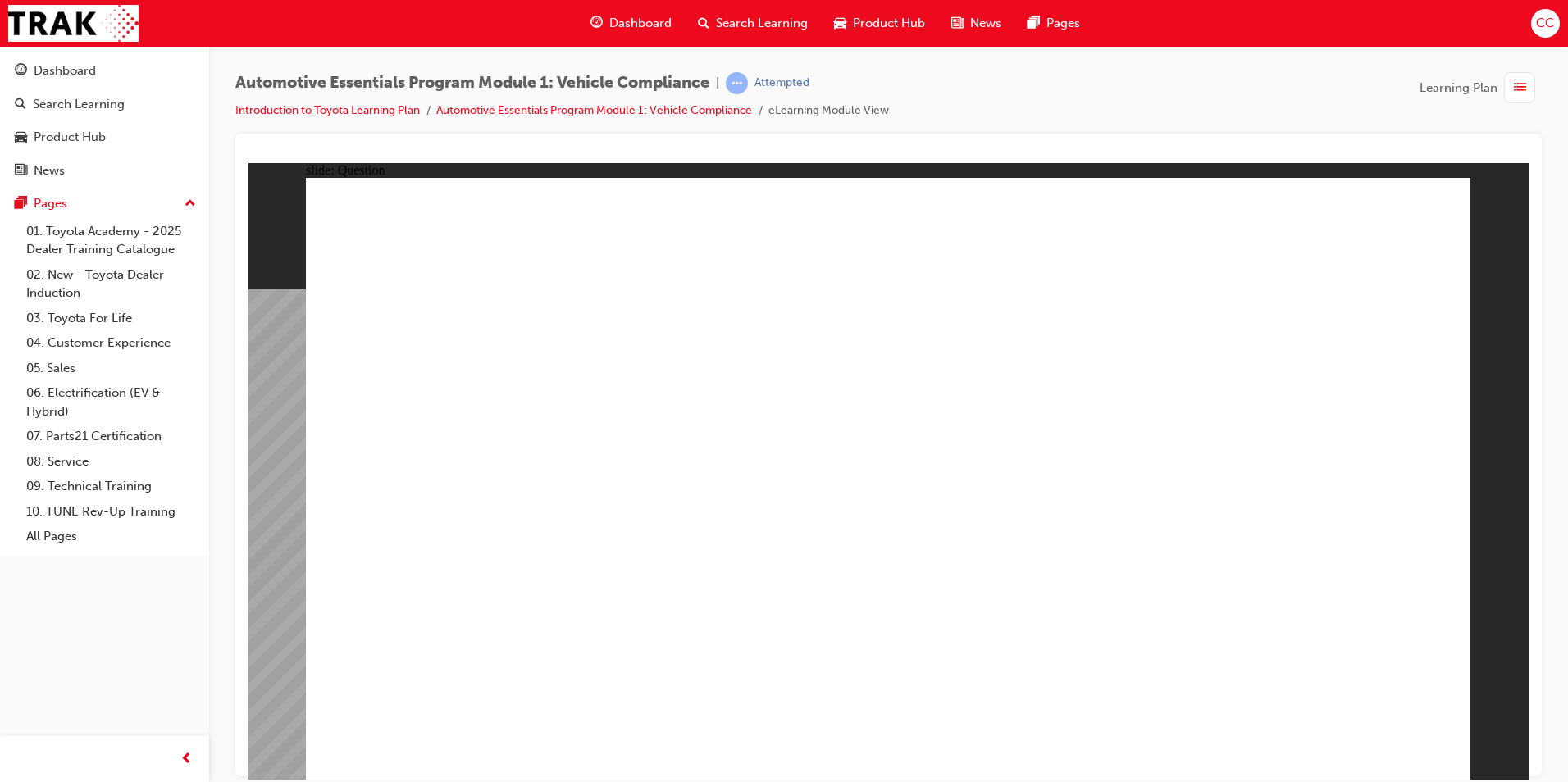
radio input "true"
drag, startPoint x: 1044, startPoint y: 396, endPoint x: 1054, endPoint y: 409, distance: 16.4
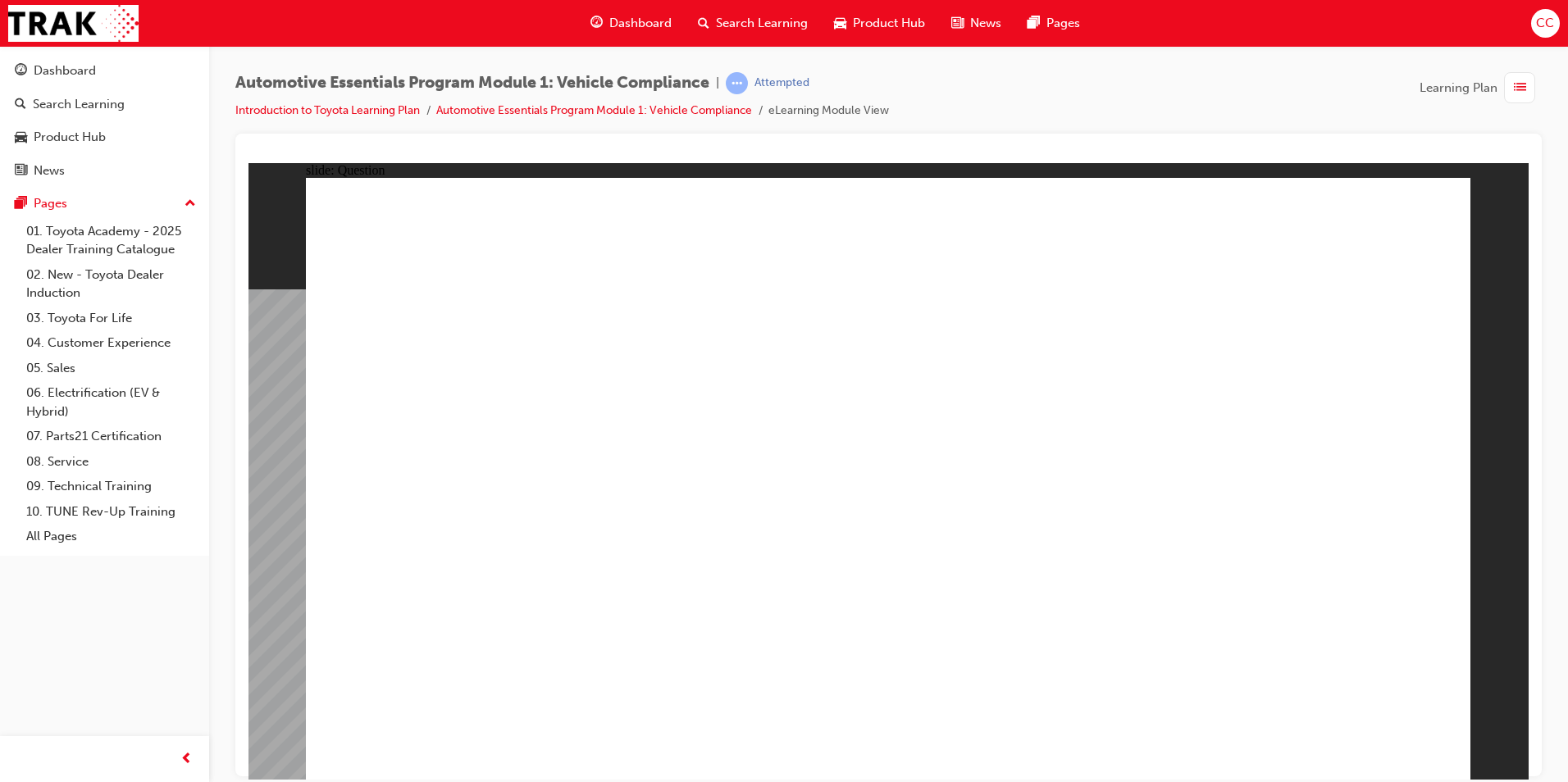
radio input "true"
drag, startPoint x: 1381, startPoint y: 719, endPoint x: 1390, endPoint y: 730, distance: 14.2
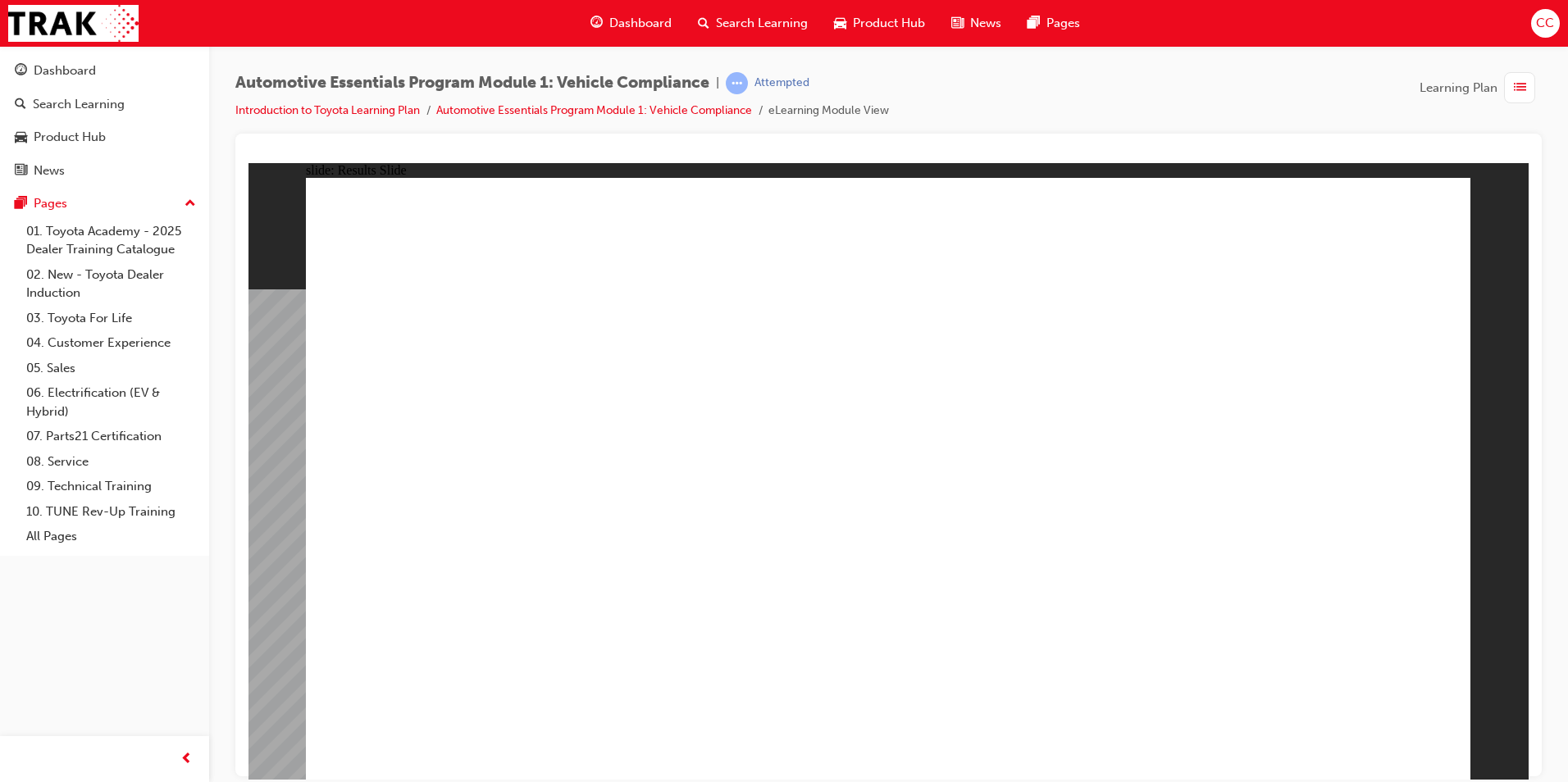
radio input "true"
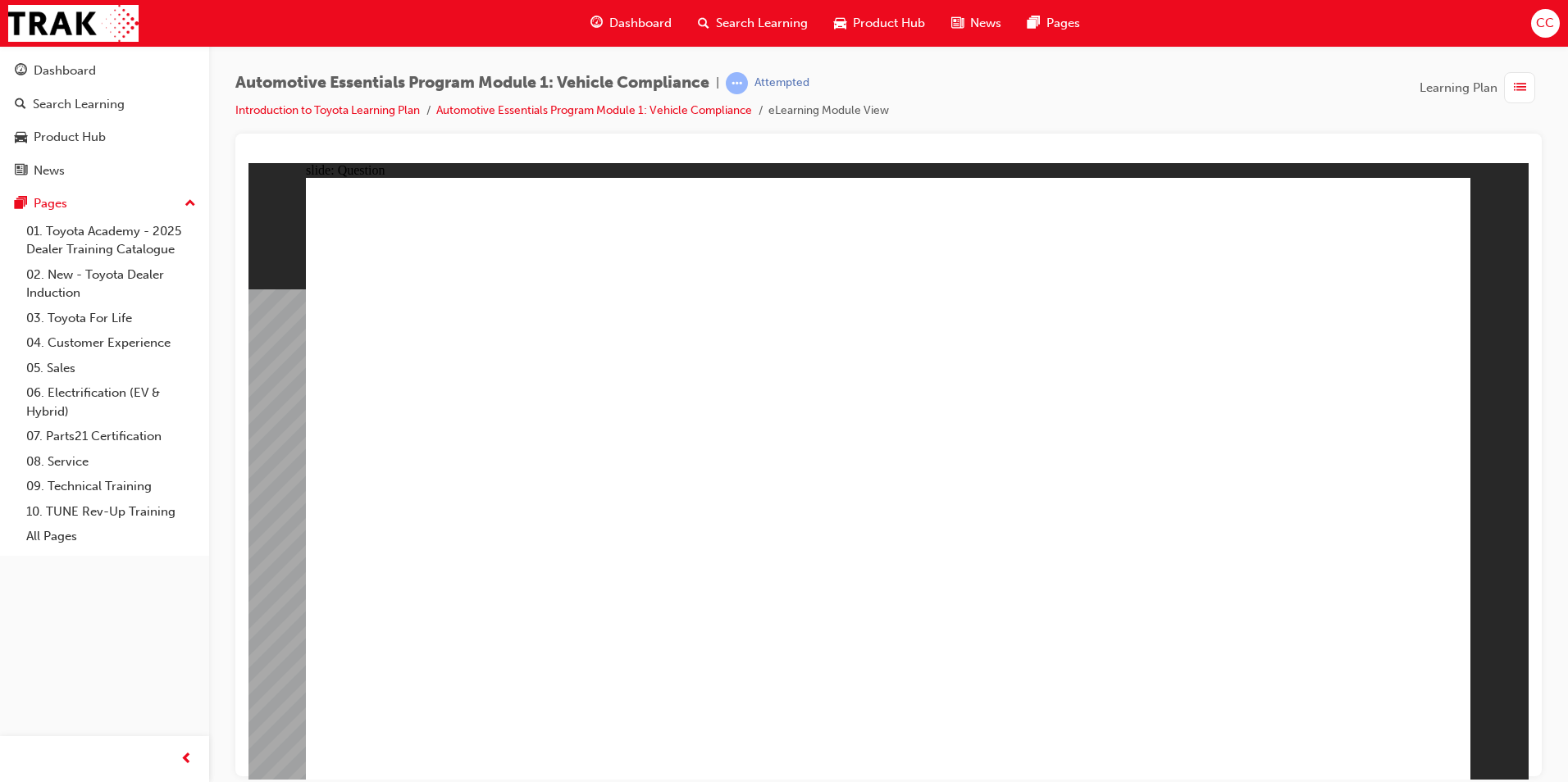
drag, startPoint x: 1377, startPoint y: 719, endPoint x: 1383, endPoint y: 727, distance: 10.0
radio input "true"
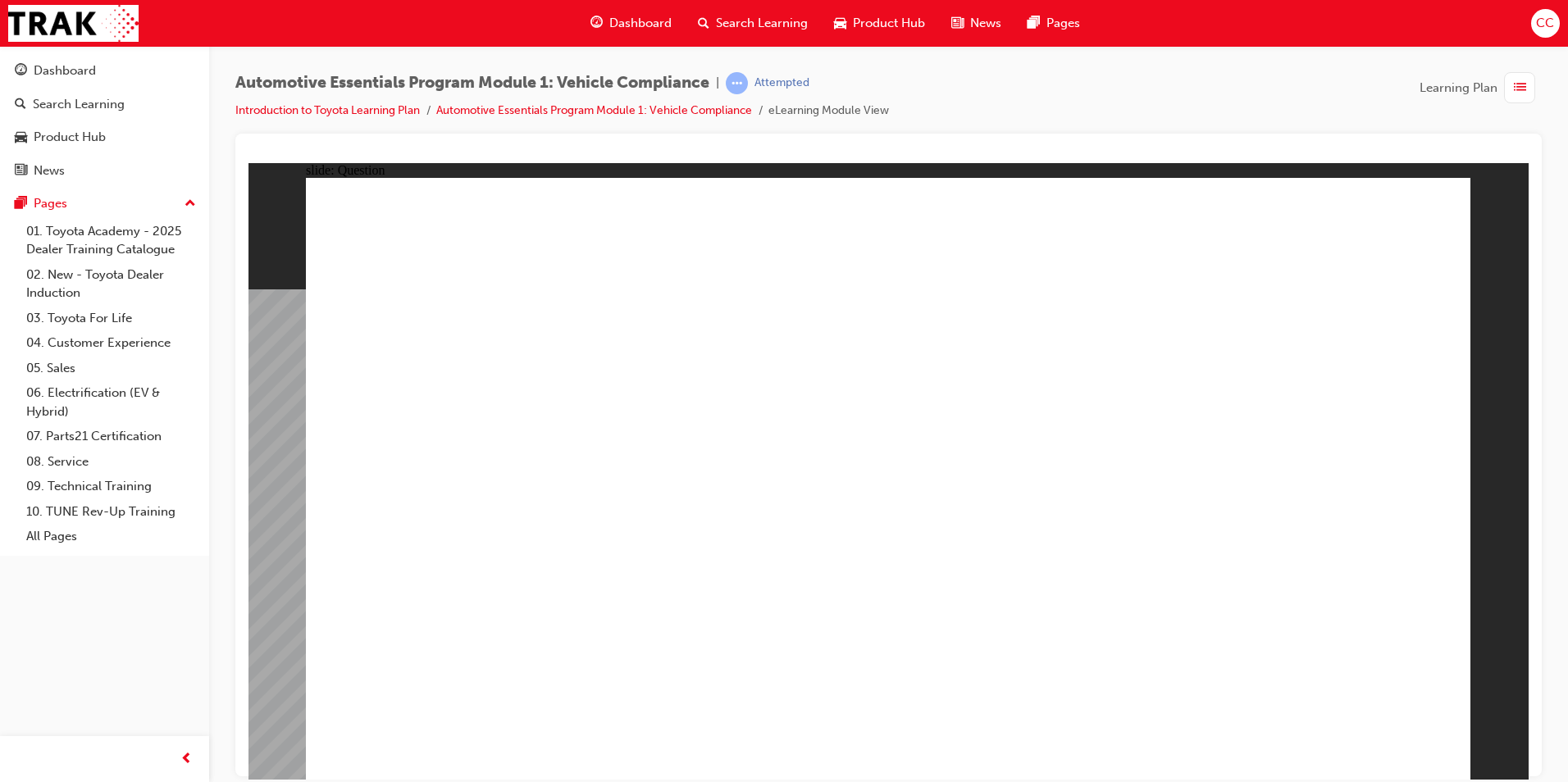
radio input "true"
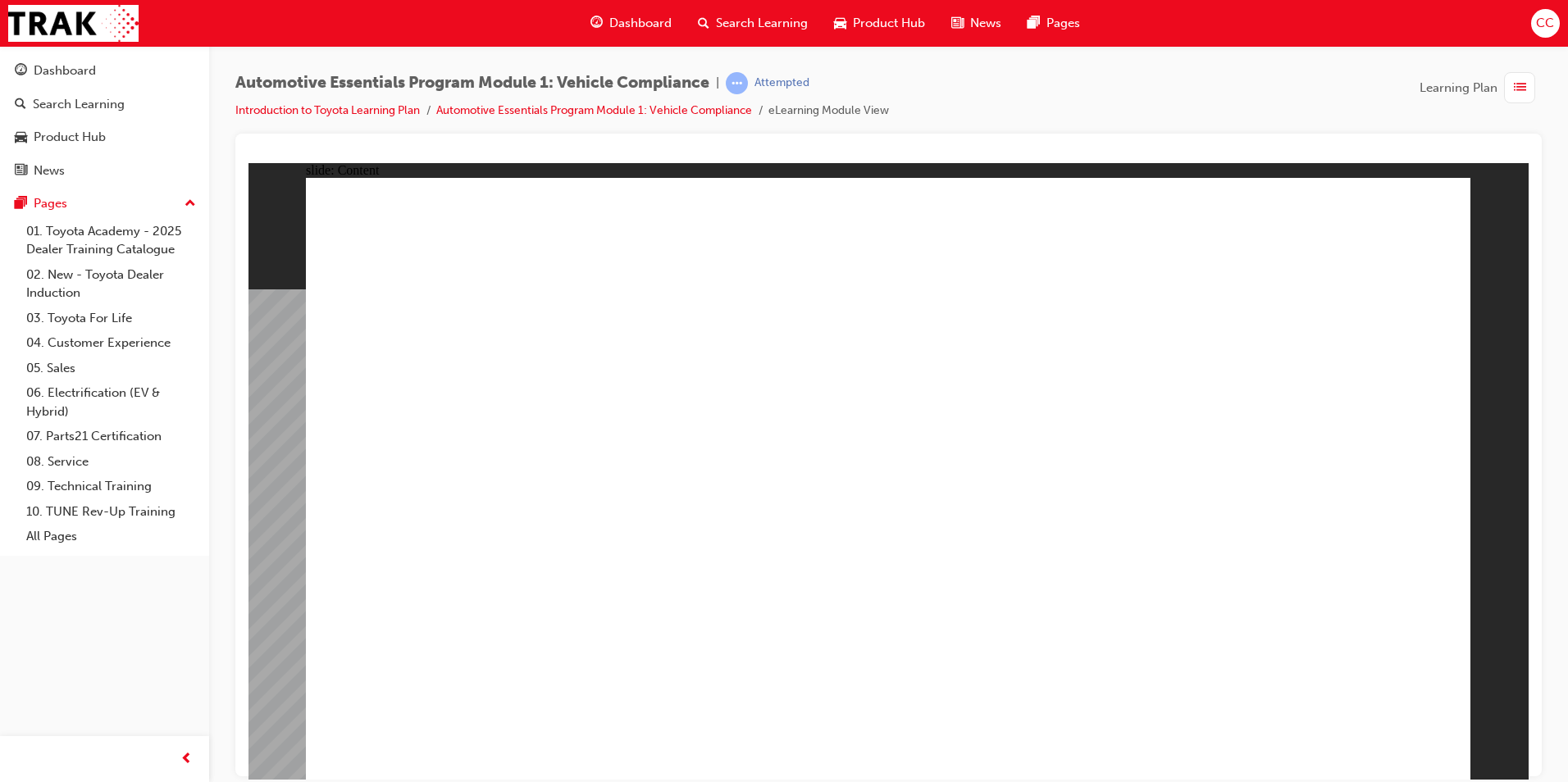
drag, startPoint x: 517, startPoint y: 481, endPoint x: 523, endPoint y: 488, distance: 9.2
drag, startPoint x: 1395, startPoint y: 218, endPoint x: 1408, endPoint y: 211, distance: 14.8
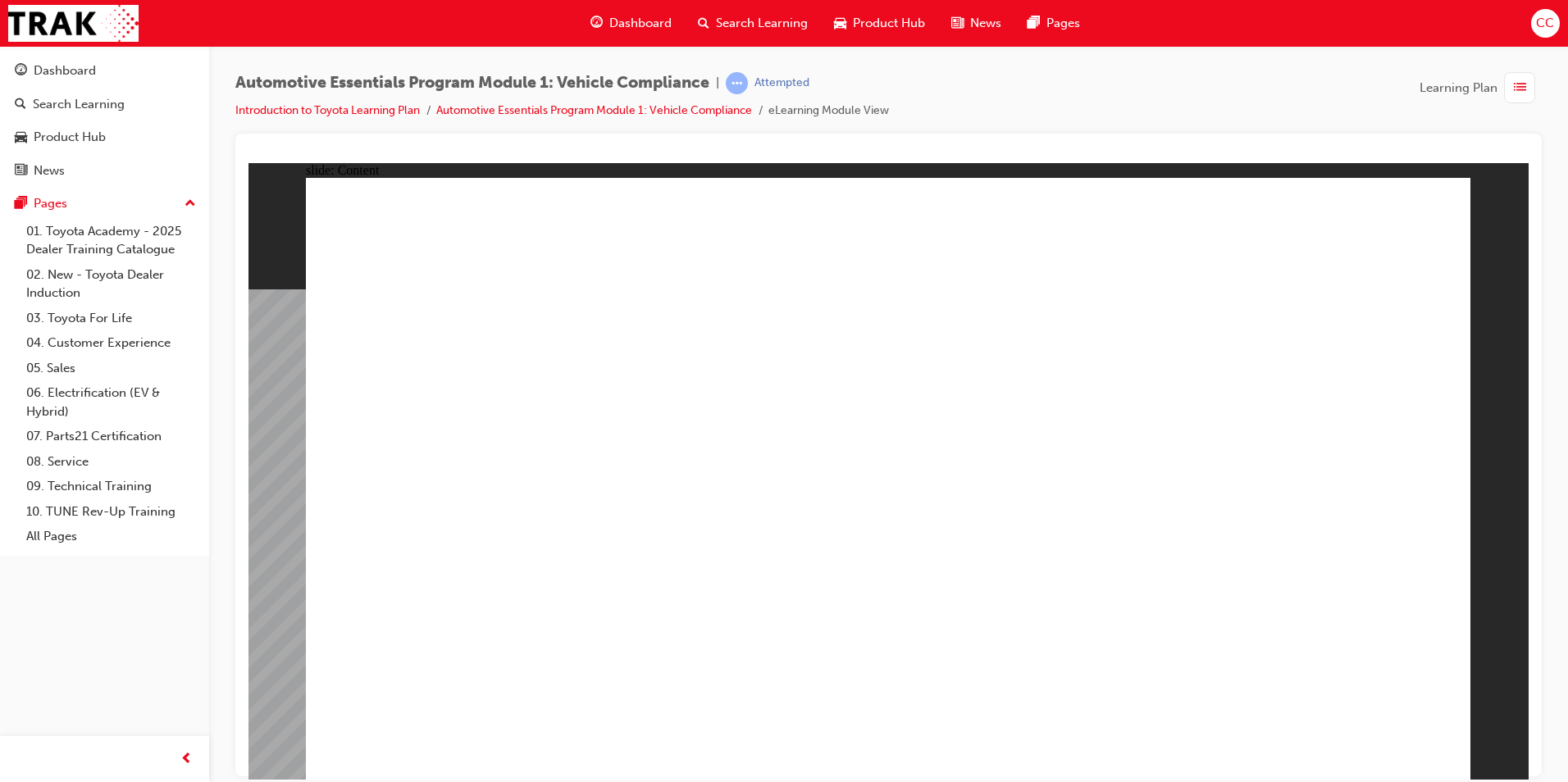
drag, startPoint x: 1434, startPoint y: 208, endPoint x: 1374, endPoint y: 262, distance: 80.7
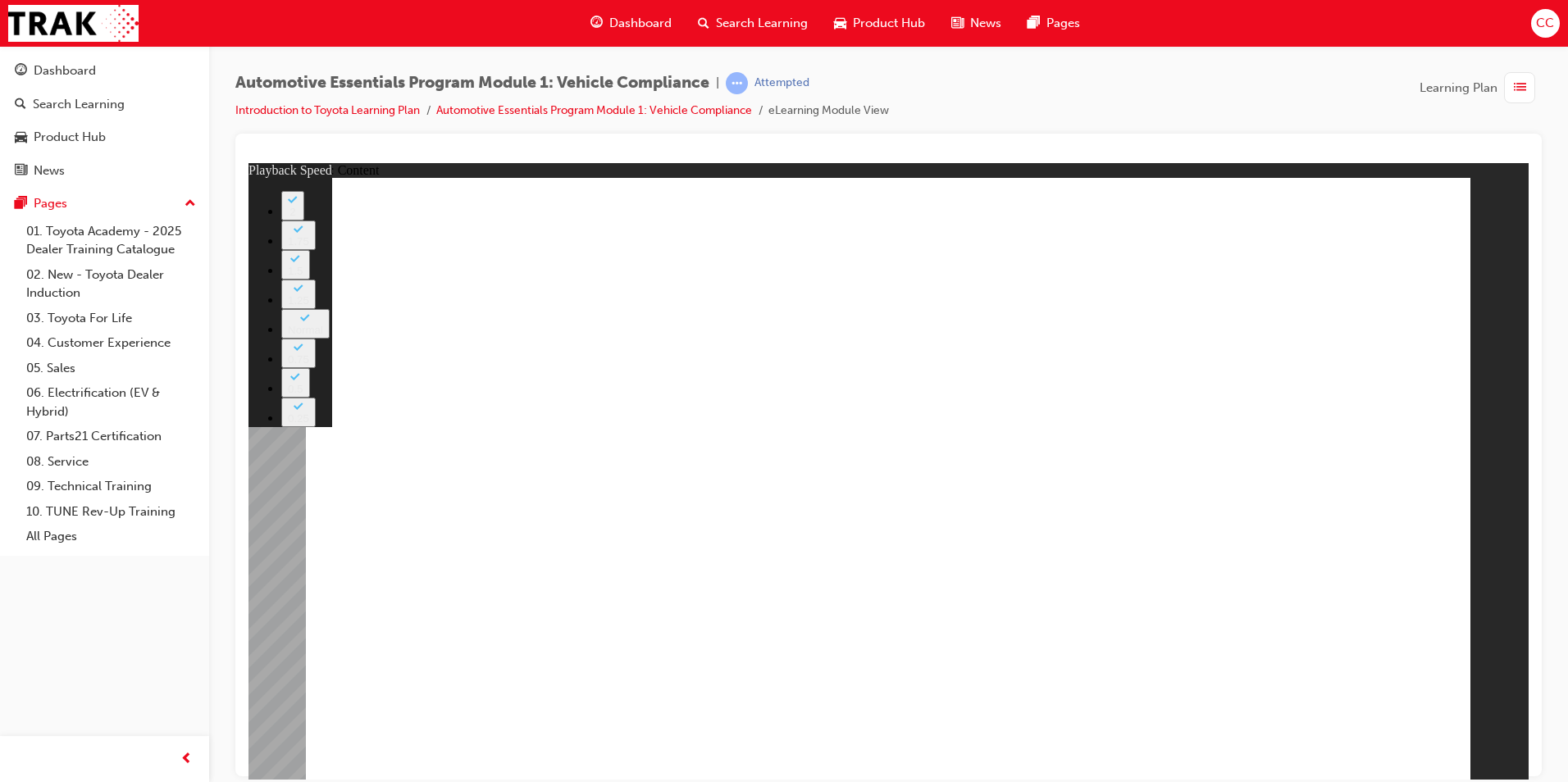
type input "43"
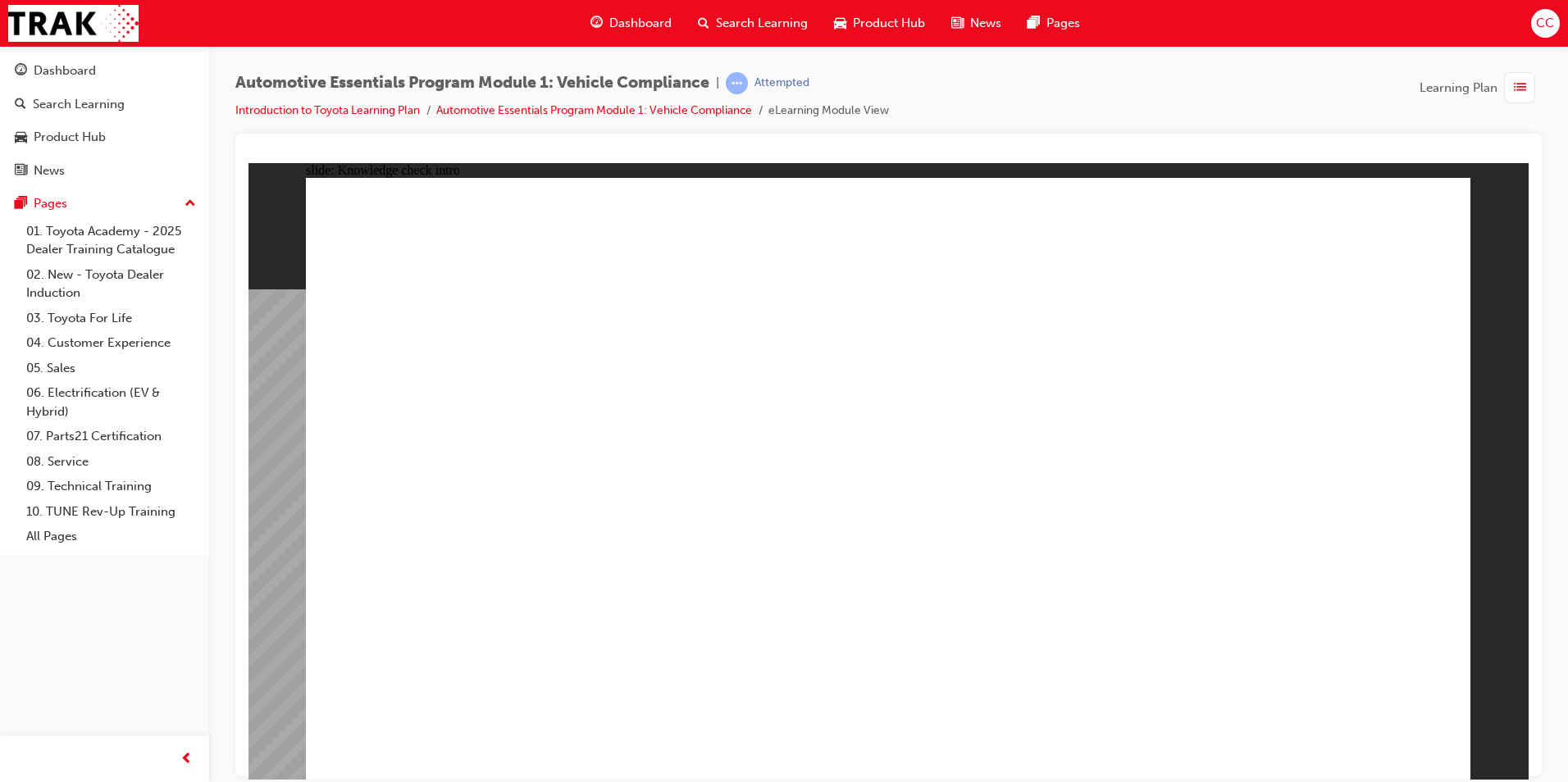
radio input "true"
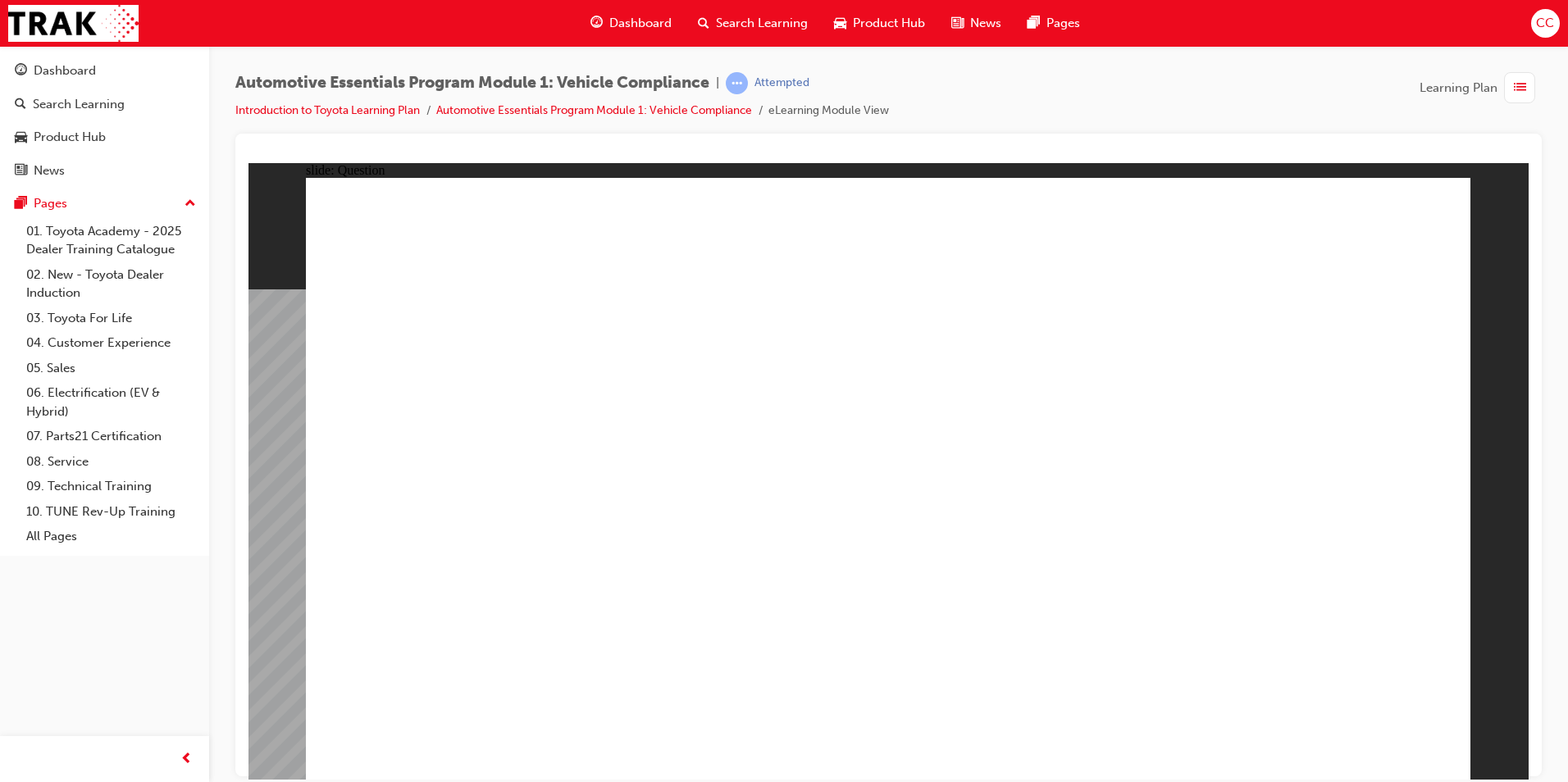
radio input "true"
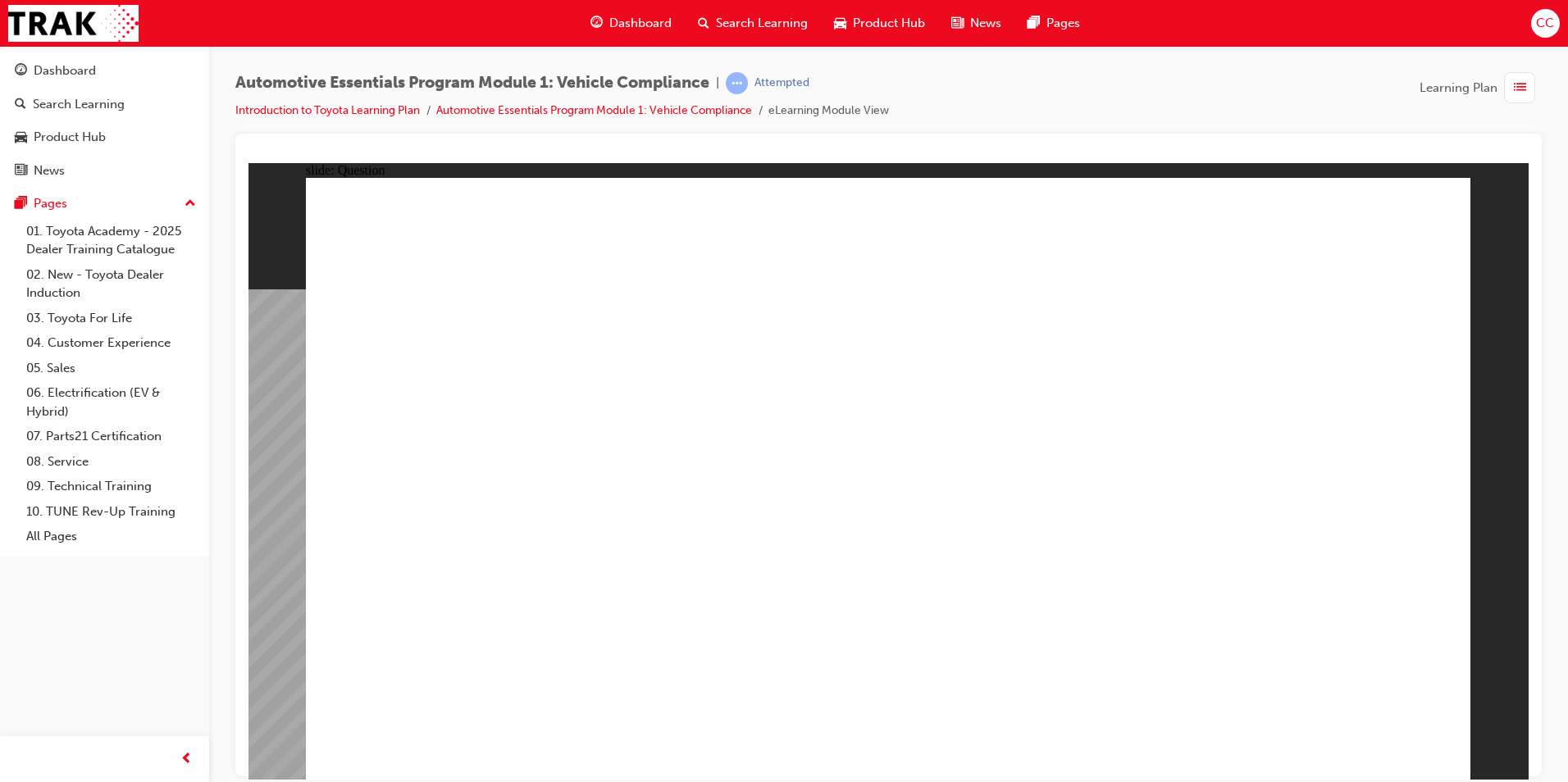
radio input "true"
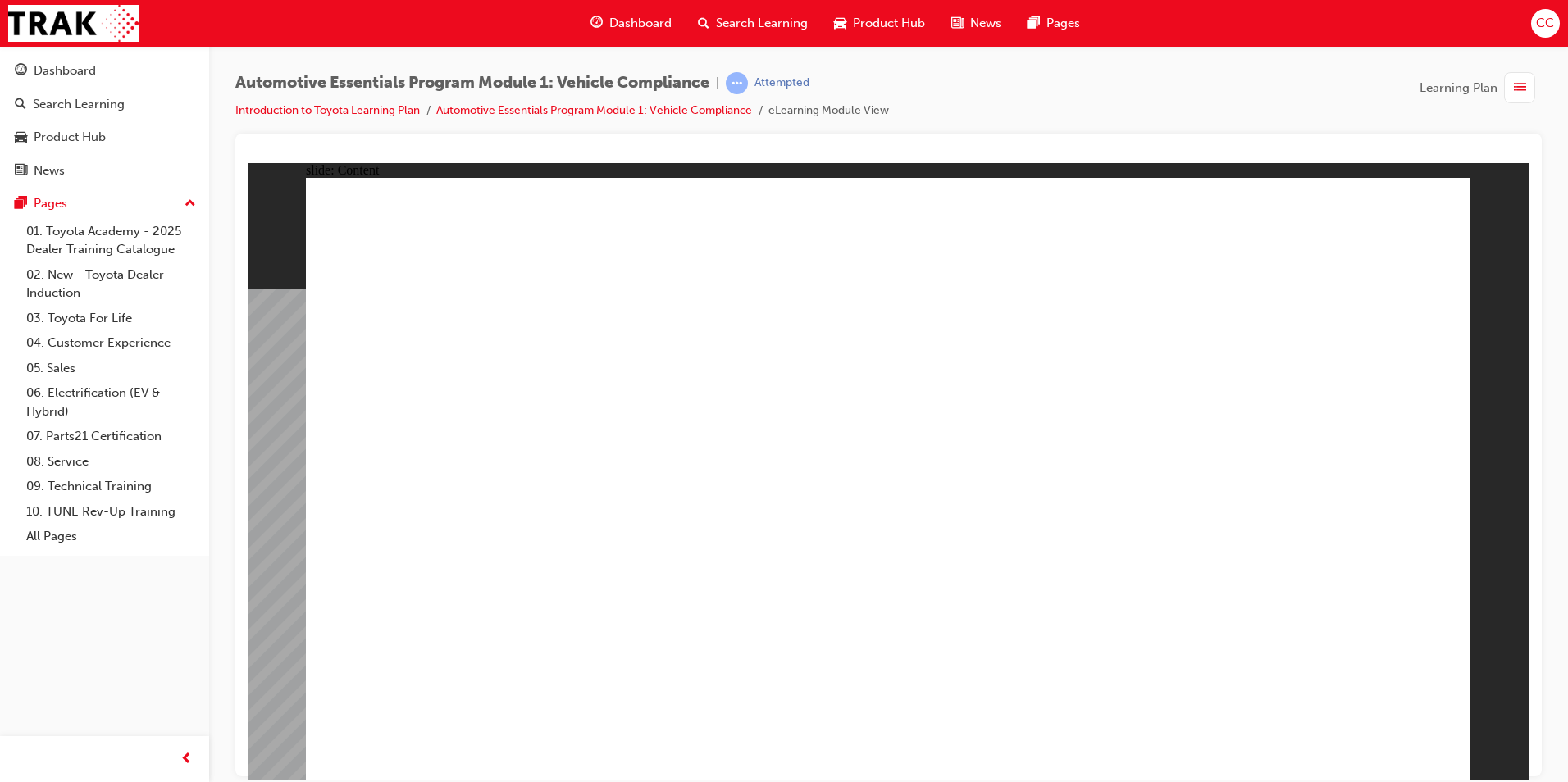
drag, startPoint x: 1439, startPoint y: 209, endPoint x: 1439, endPoint y: 220, distance: 11.0
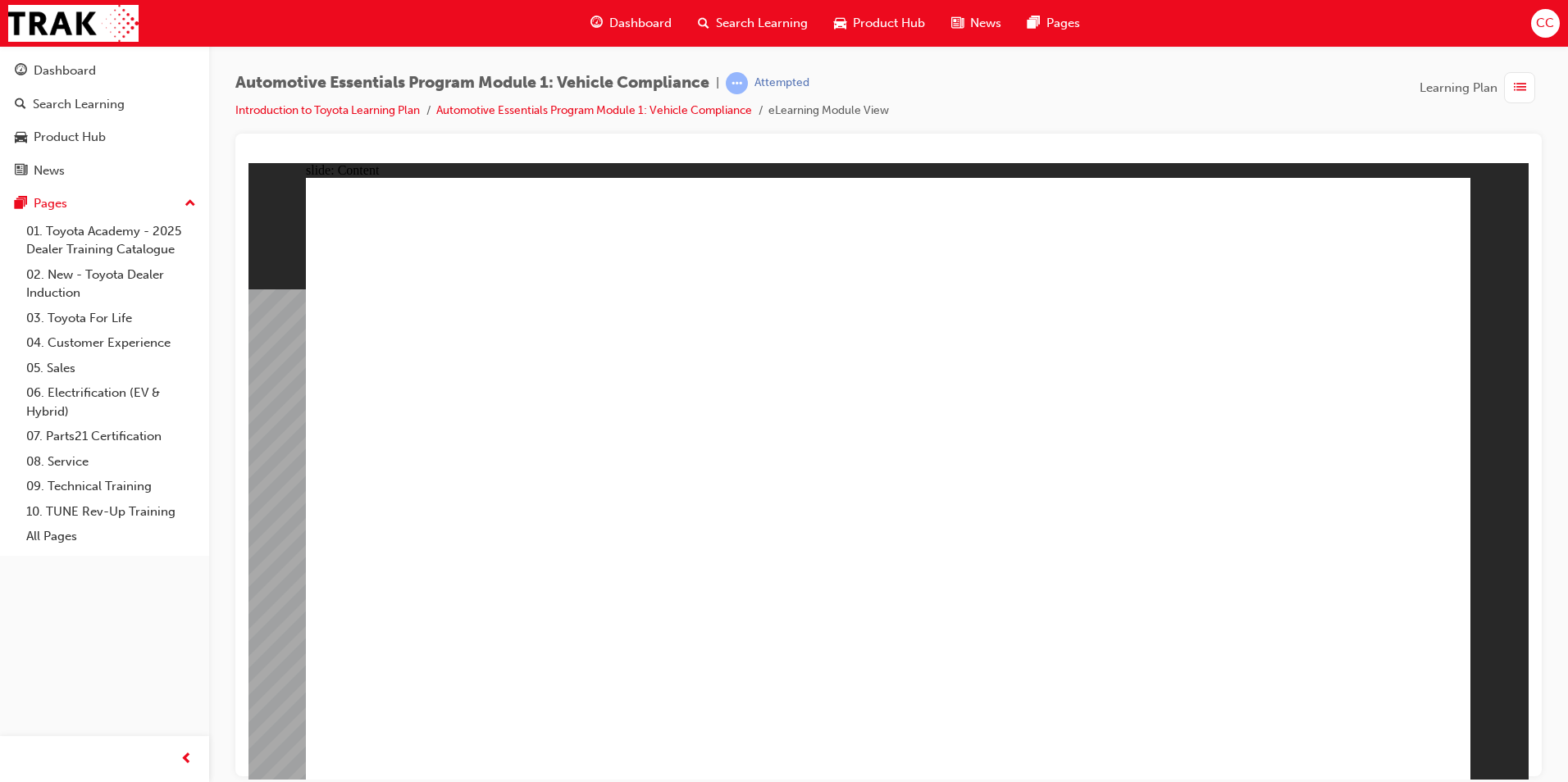
drag, startPoint x: 1422, startPoint y: 197, endPoint x: 1410, endPoint y: 211, distance: 18.4
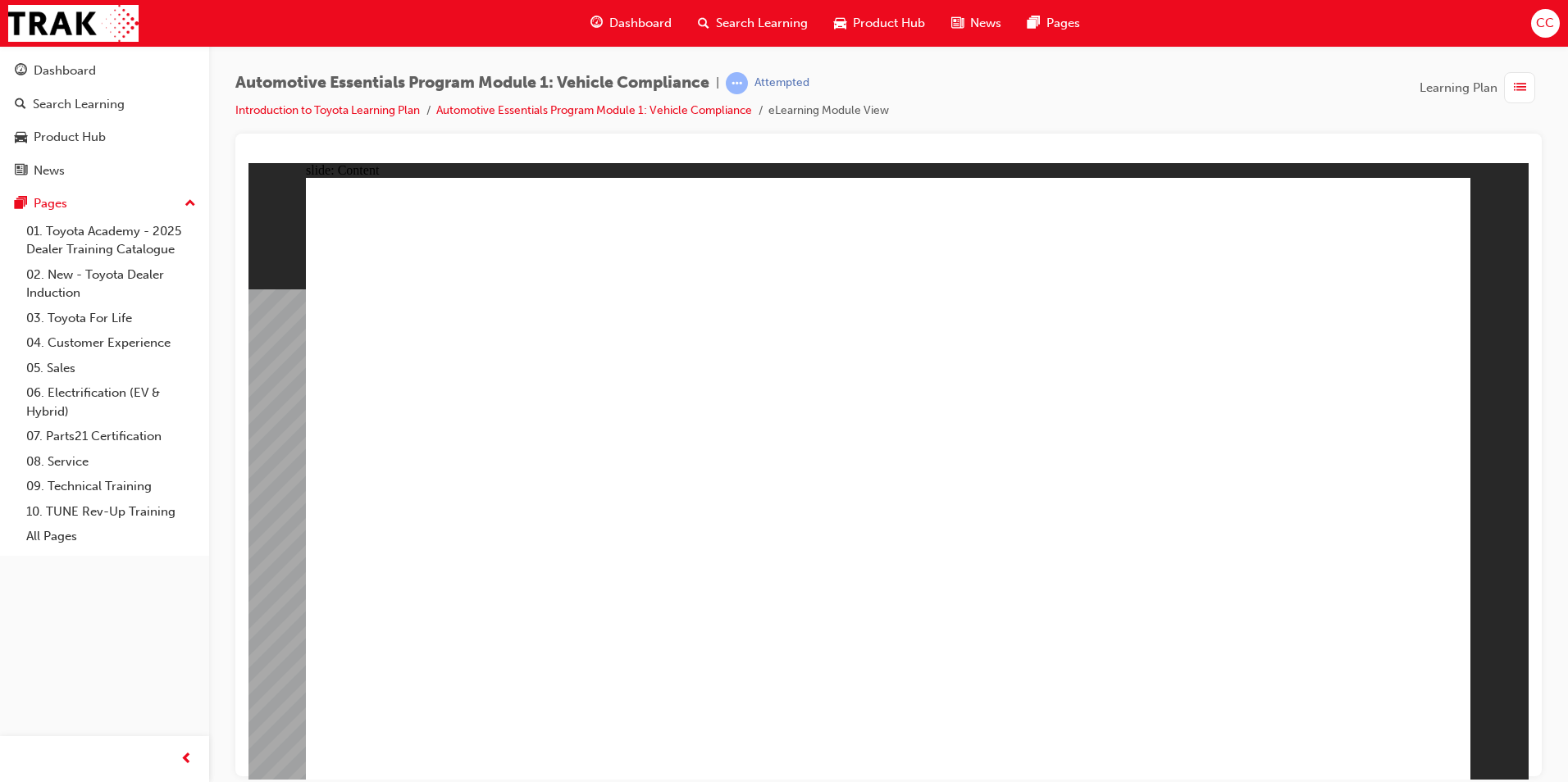
drag, startPoint x: 824, startPoint y: 550, endPoint x: 894, endPoint y: 488, distance: 93.5
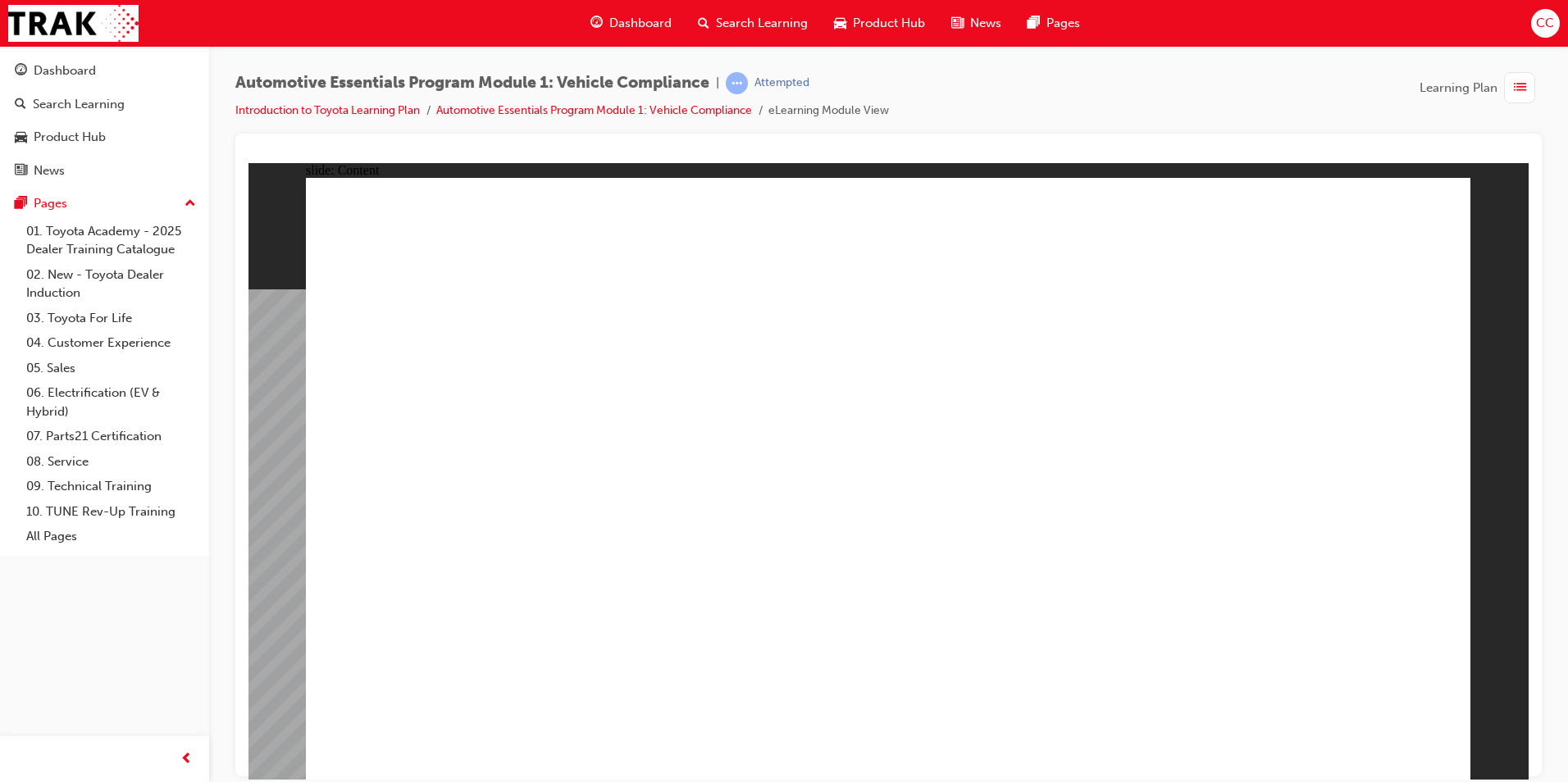
drag, startPoint x: 1418, startPoint y: 203, endPoint x: 1403, endPoint y: 213, distance: 18.0
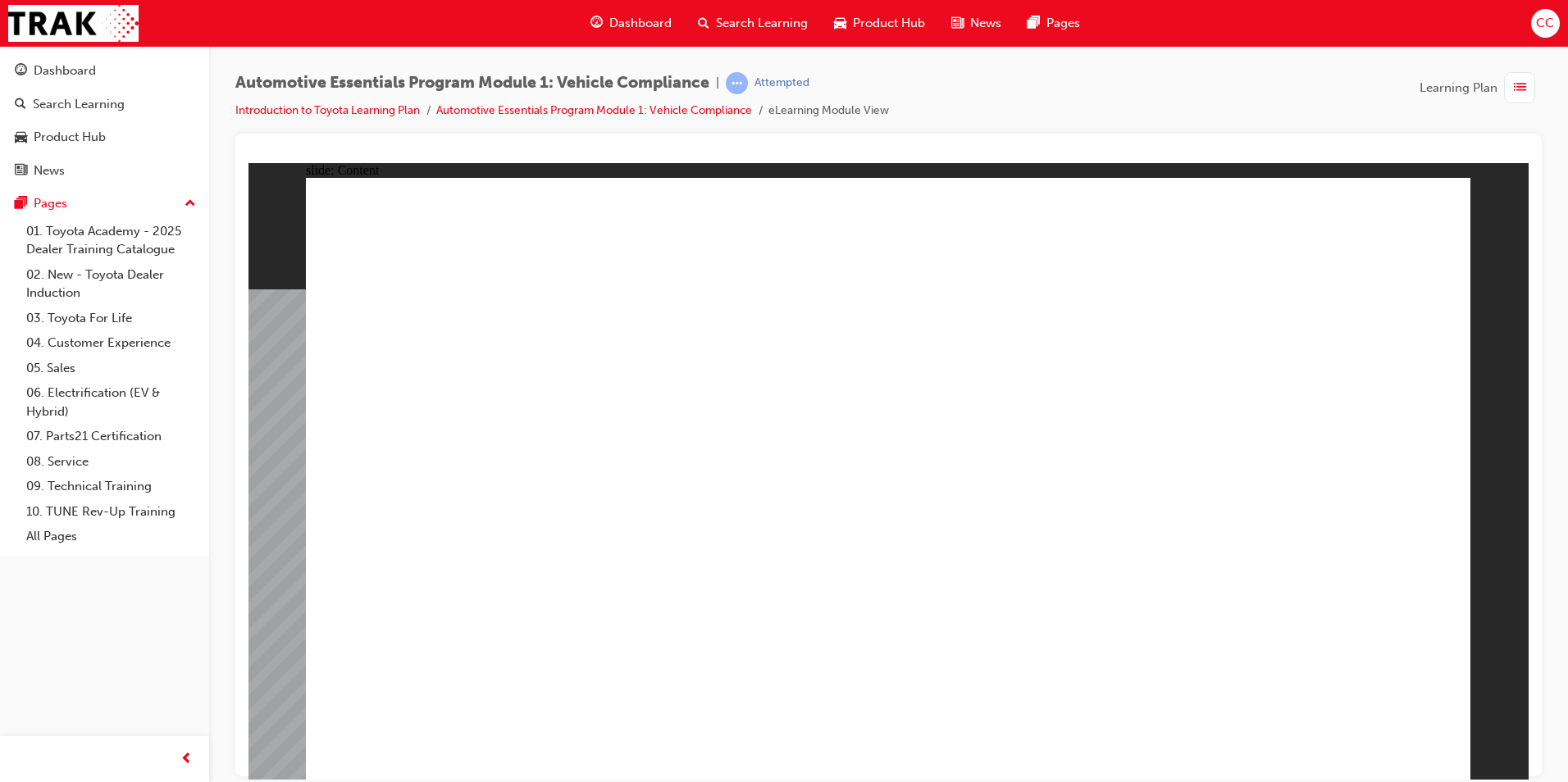
drag, startPoint x: 1413, startPoint y: 223, endPoint x: 1363, endPoint y: 282, distance: 77.3
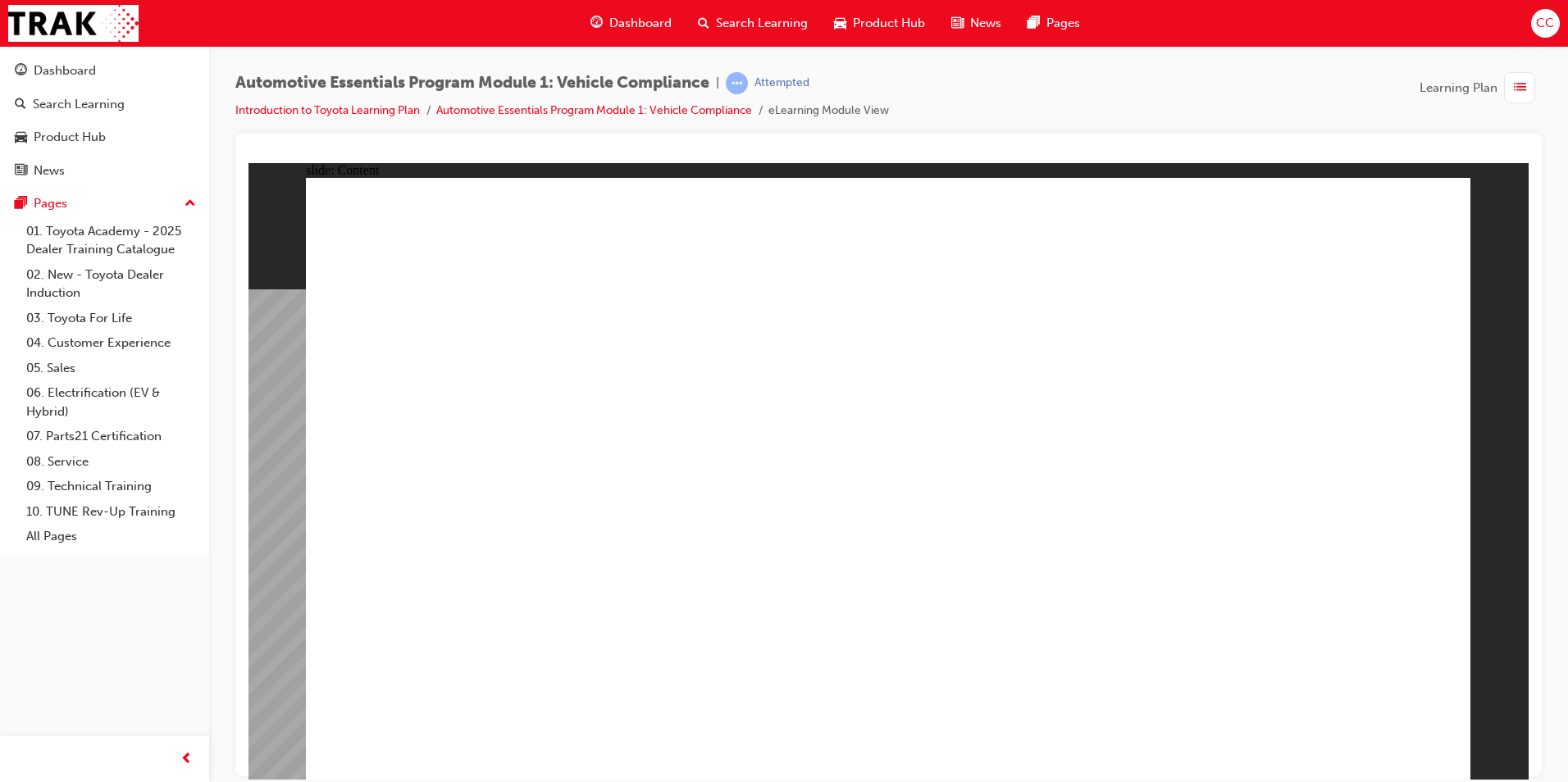
drag, startPoint x: 1213, startPoint y: 456, endPoint x: 1220, endPoint y: 443, distance: 14.8
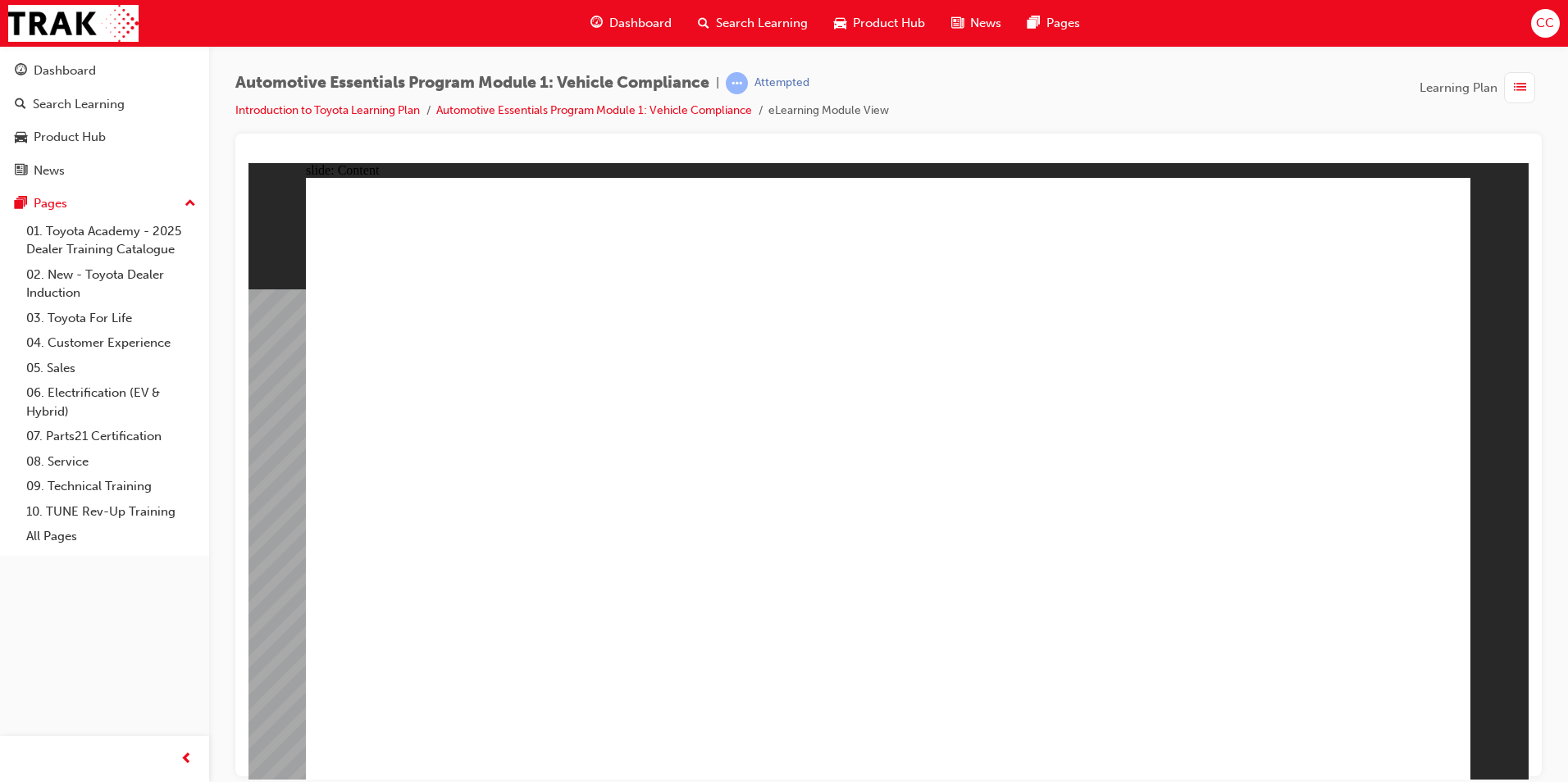
drag, startPoint x: 1195, startPoint y: 465, endPoint x: 1170, endPoint y: 487, distance: 33.3
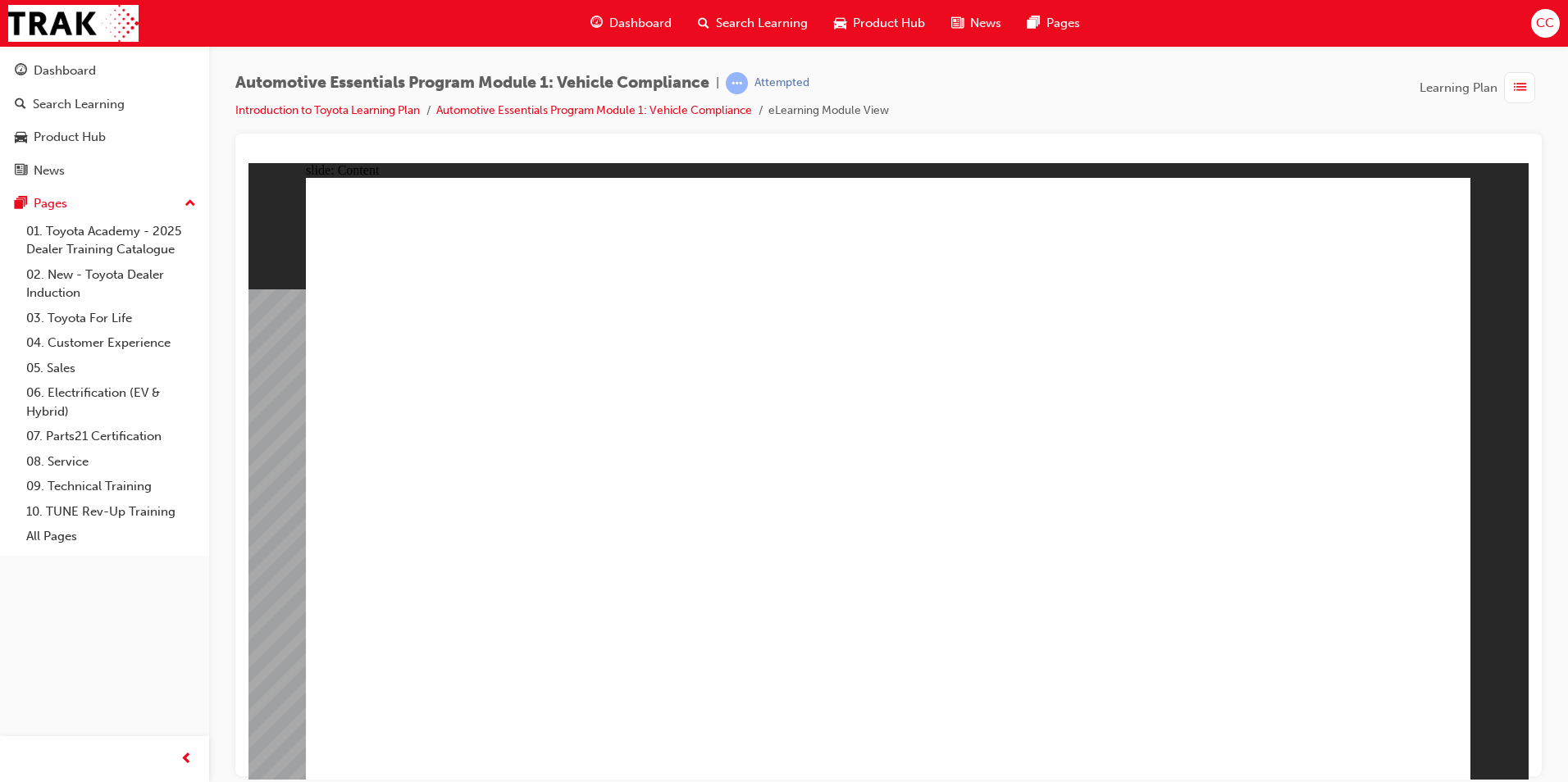
drag, startPoint x: 1144, startPoint y: 555, endPoint x: 1110, endPoint y: 501, distance: 63.8
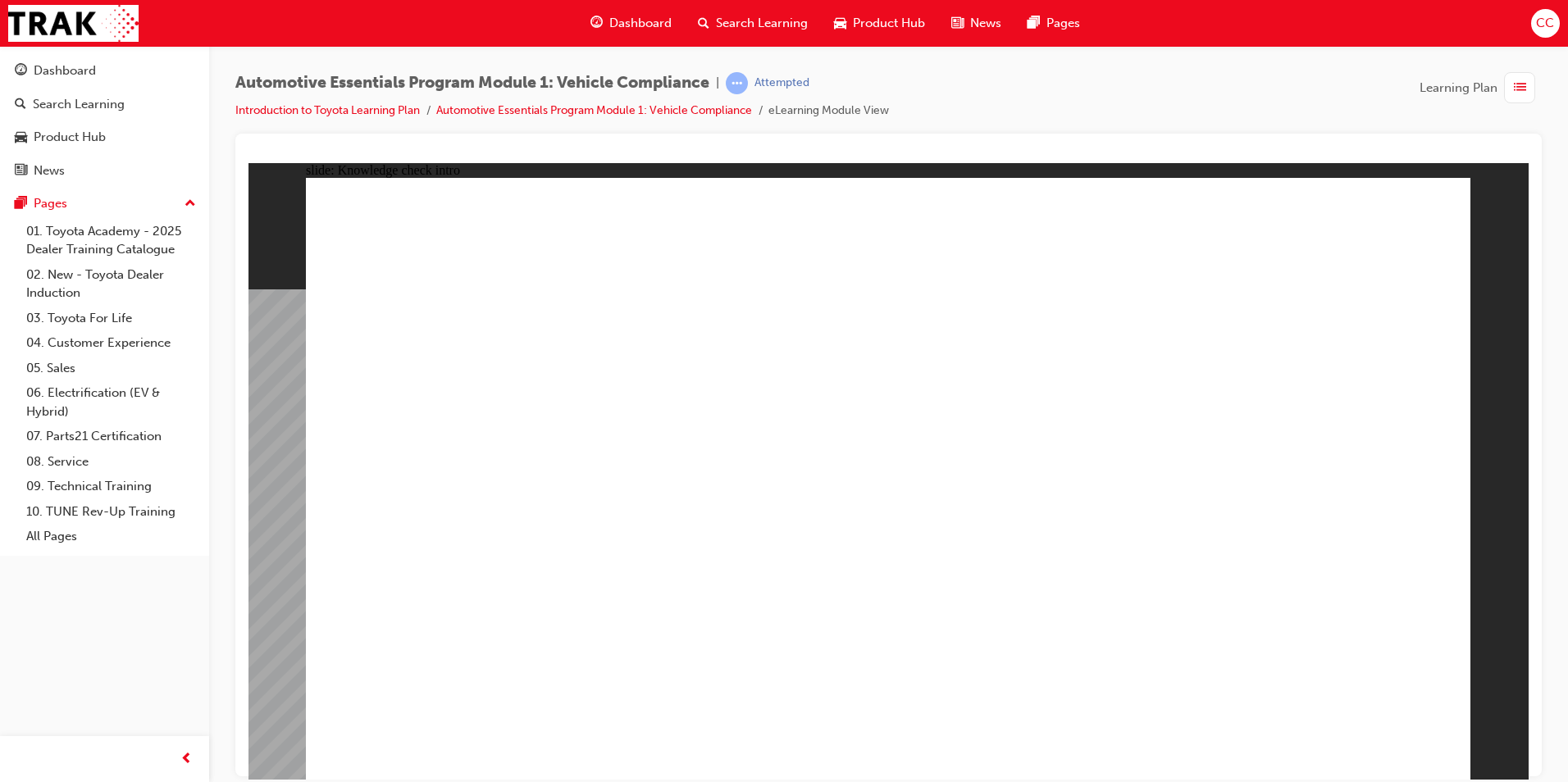
radio input "true"
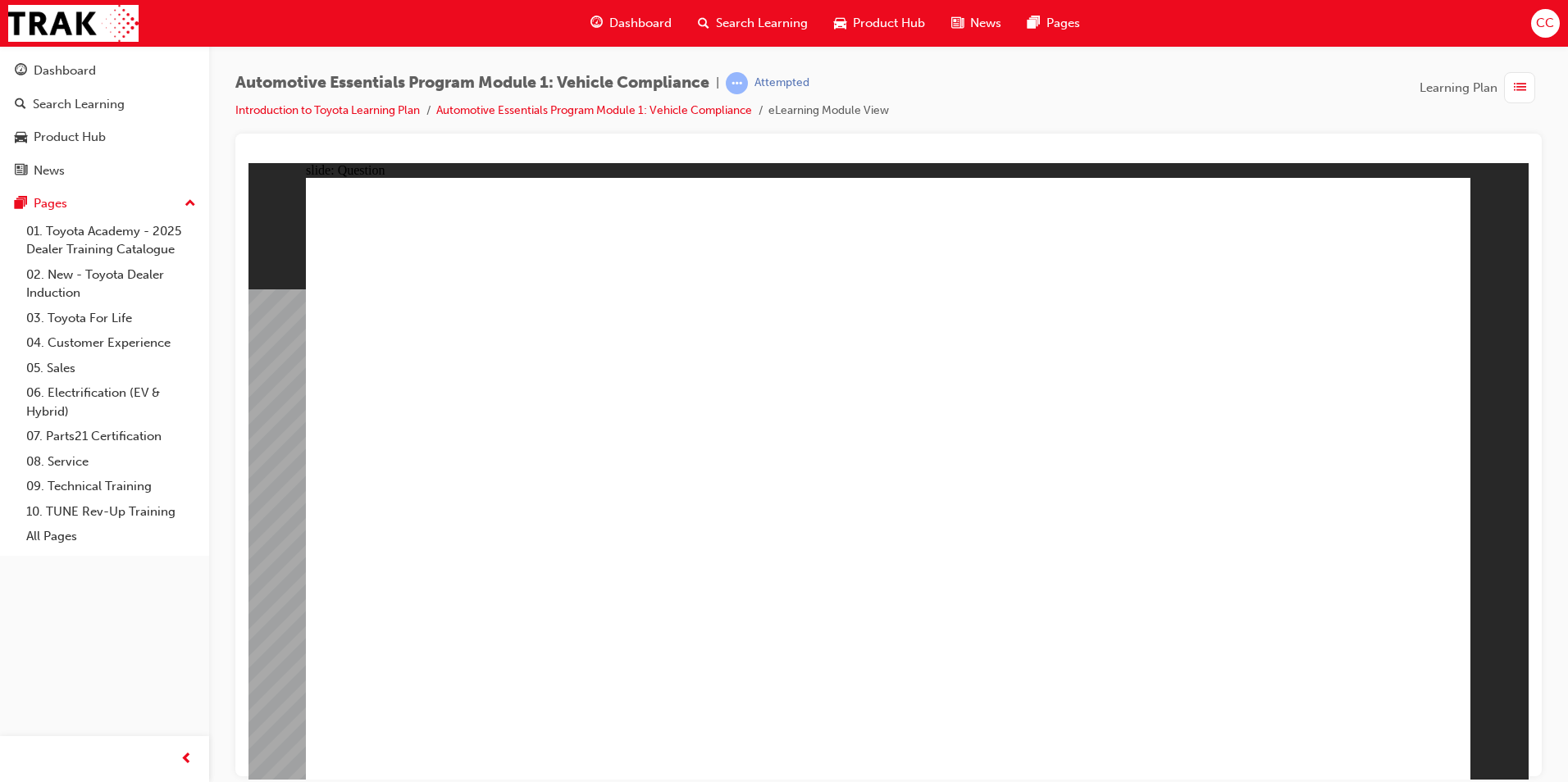
radio input "true"
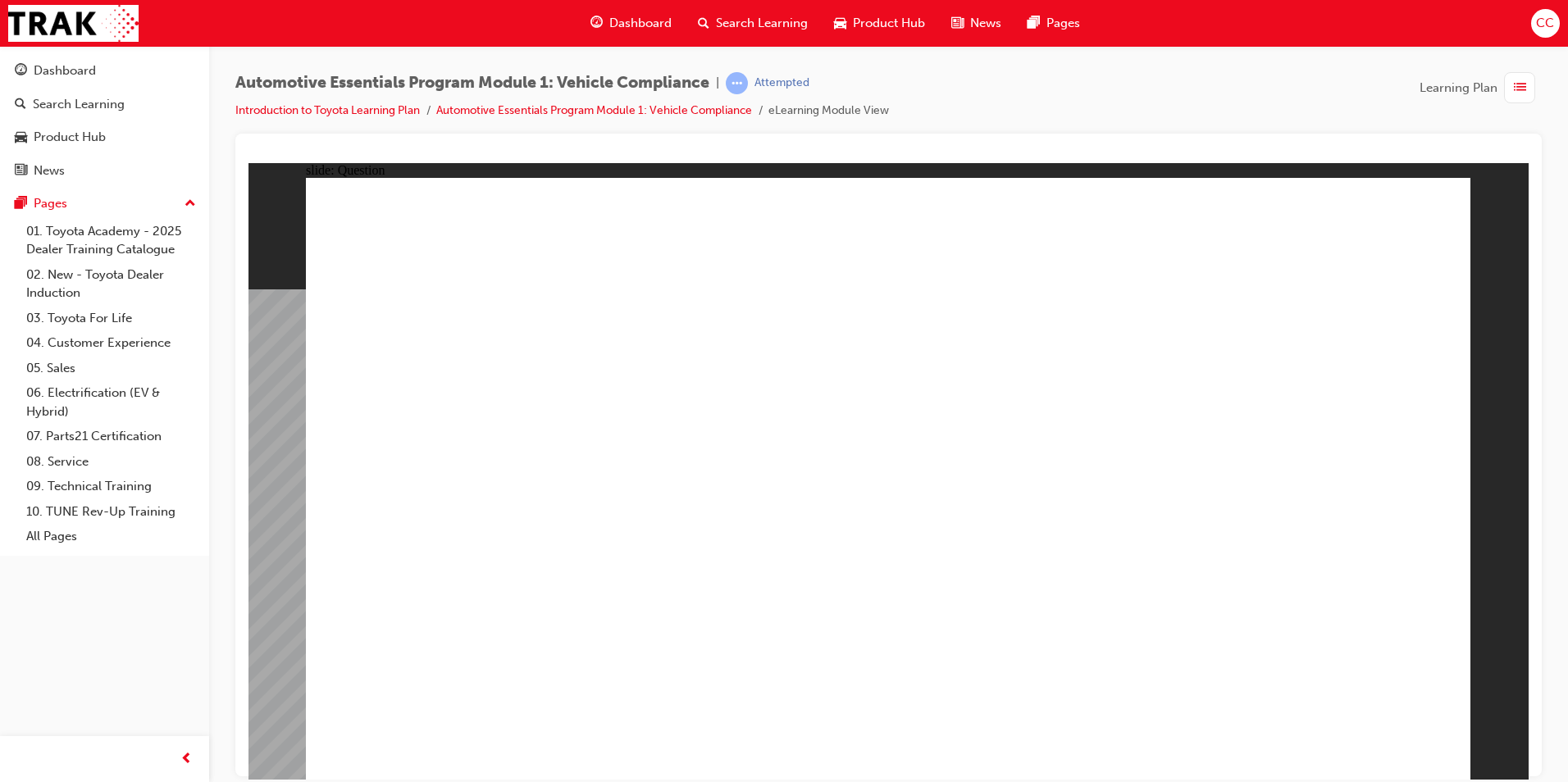
radio input "true"
drag, startPoint x: 946, startPoint y: 595, endPoint x: 925, endPoint y: 583, distance: 24.2
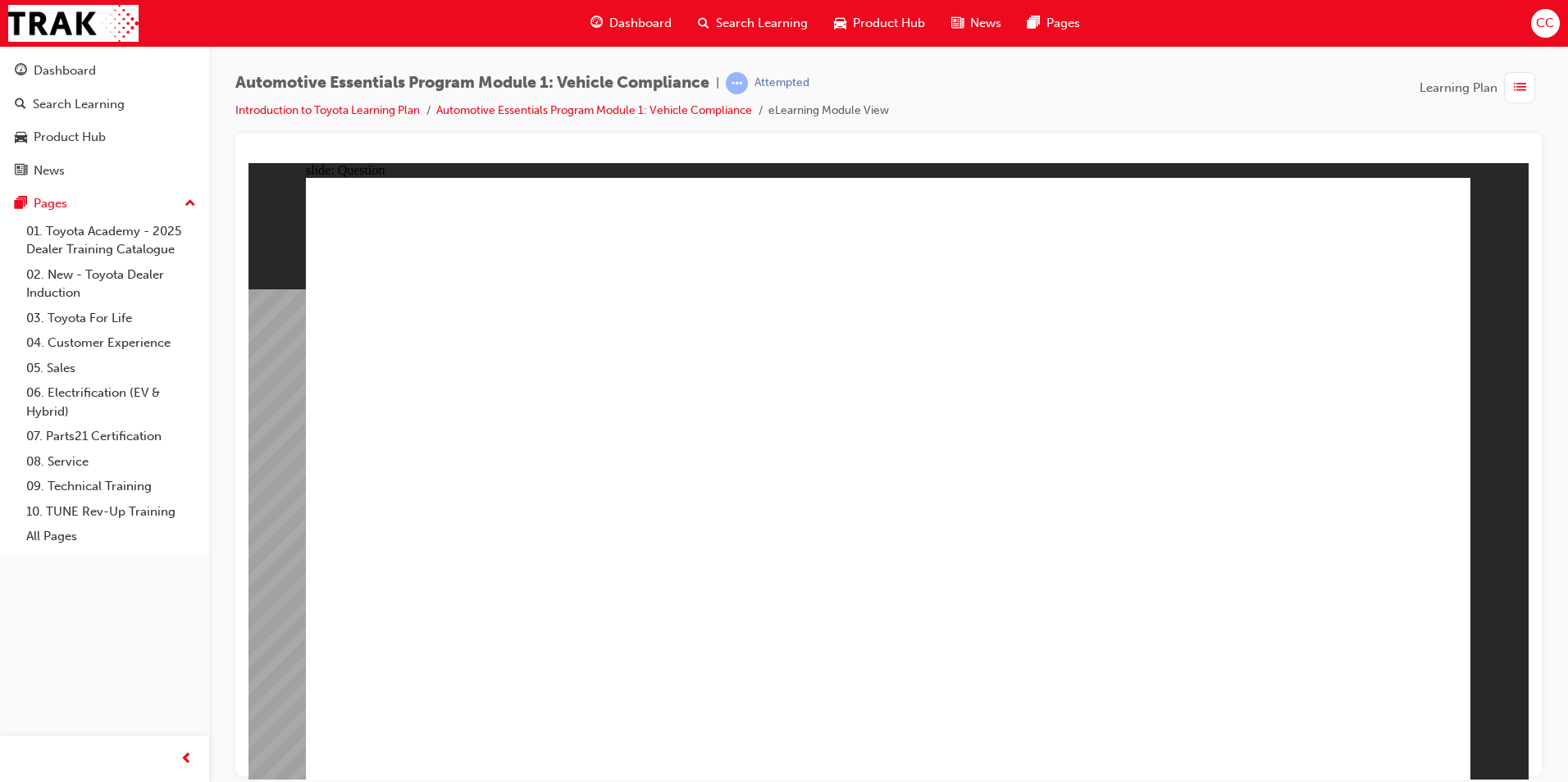
radio input "true"
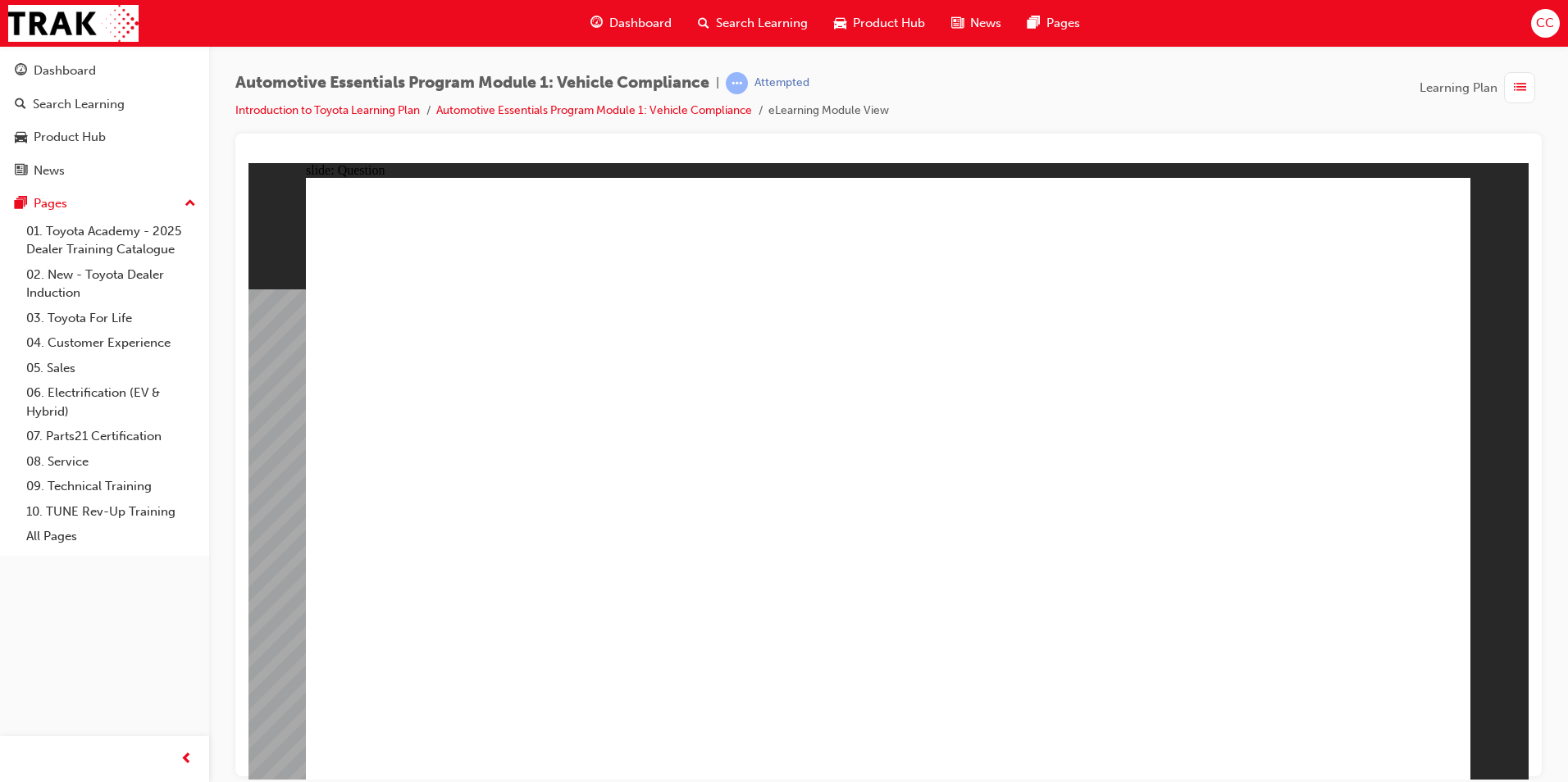
radio input "true"
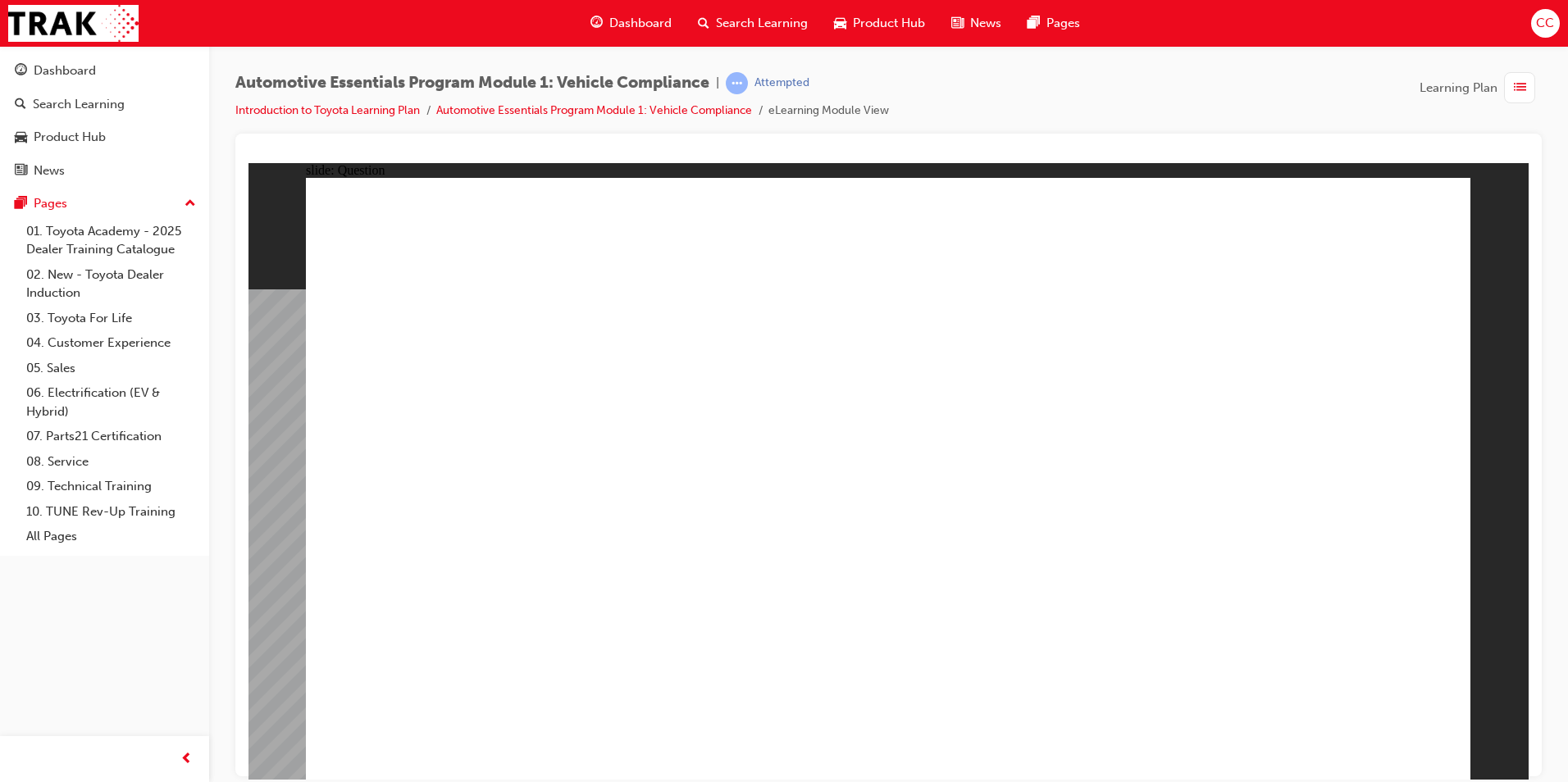
radio input "true"
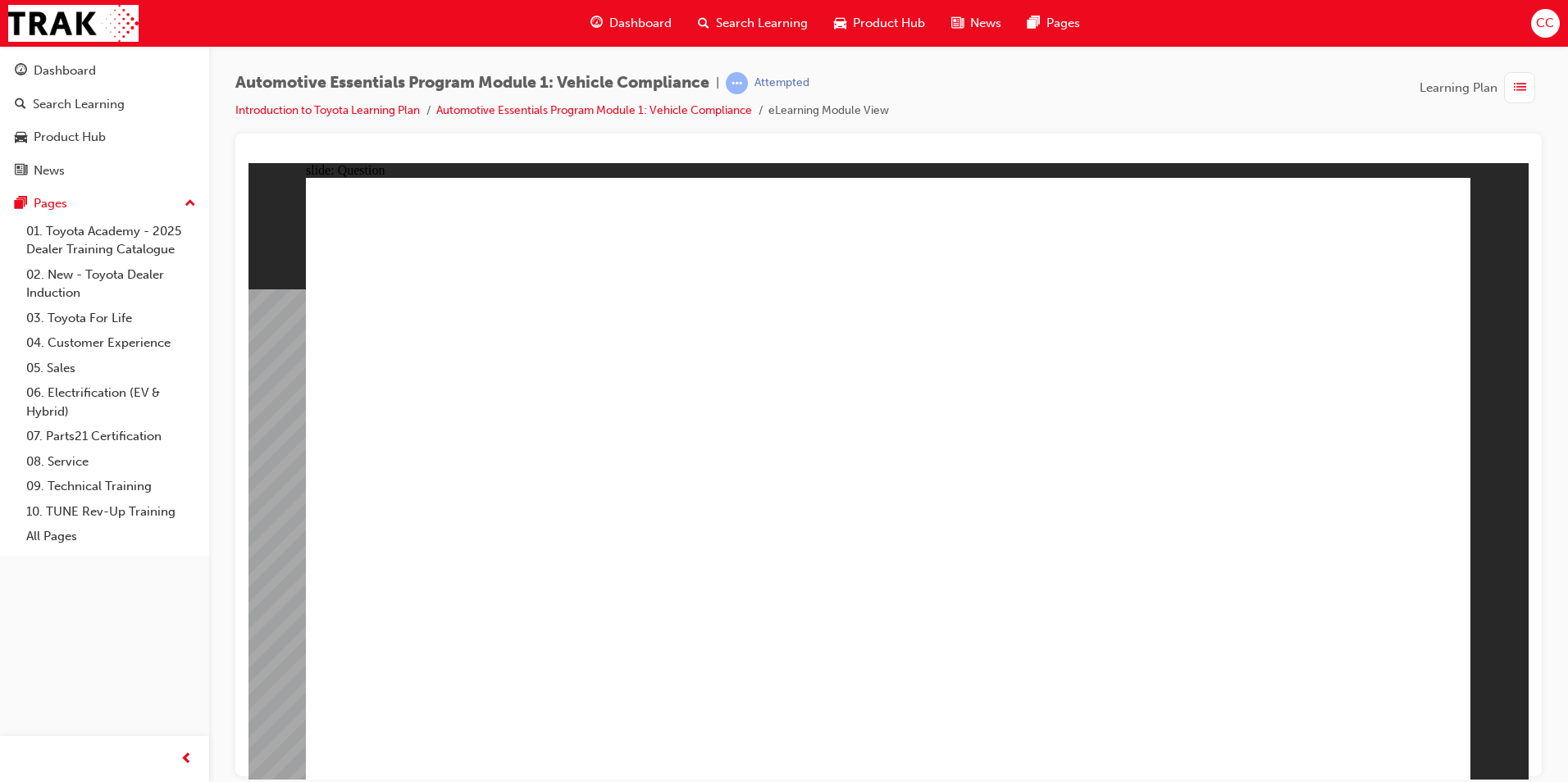
radio input "true"
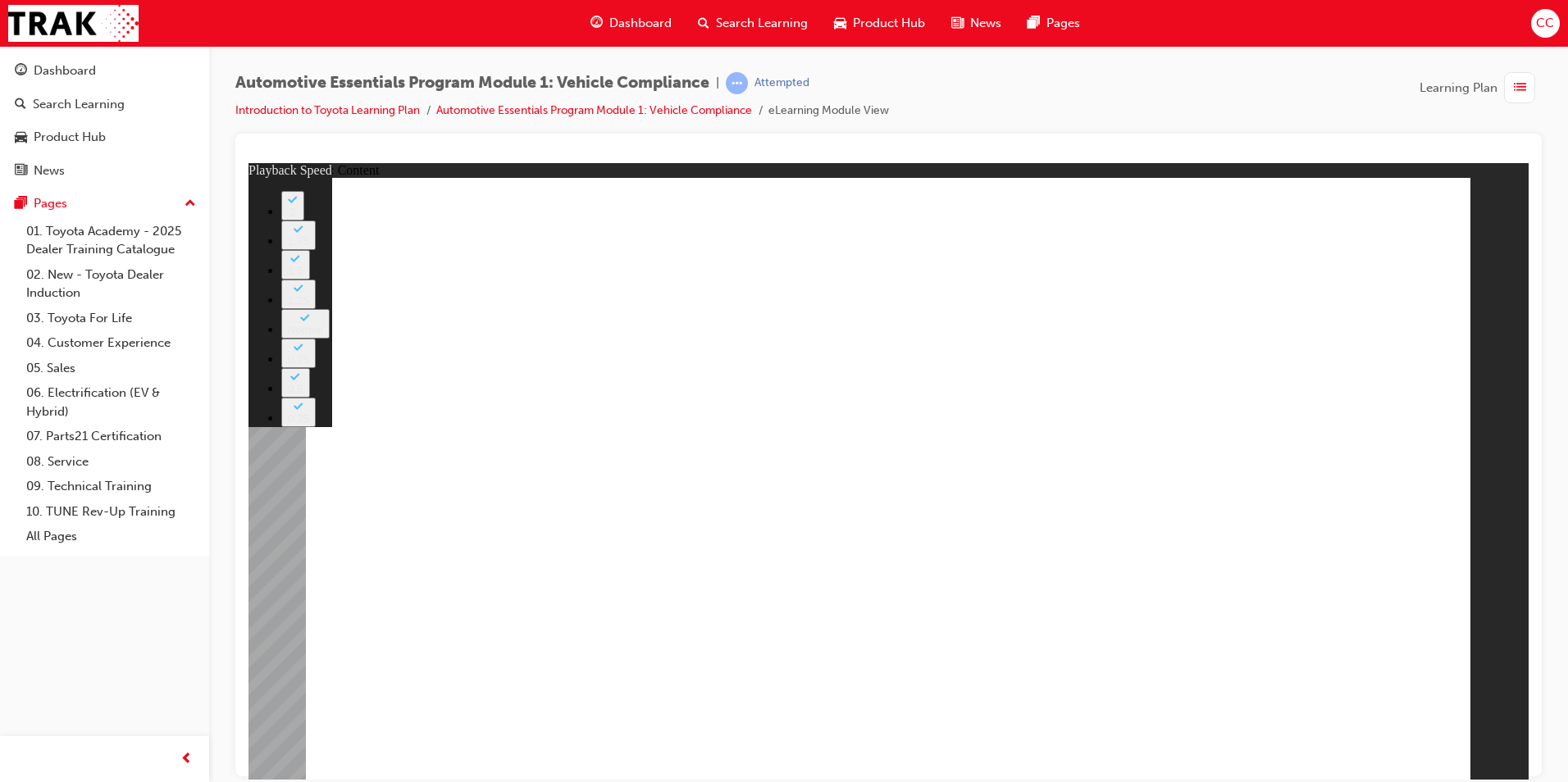
type input "32"
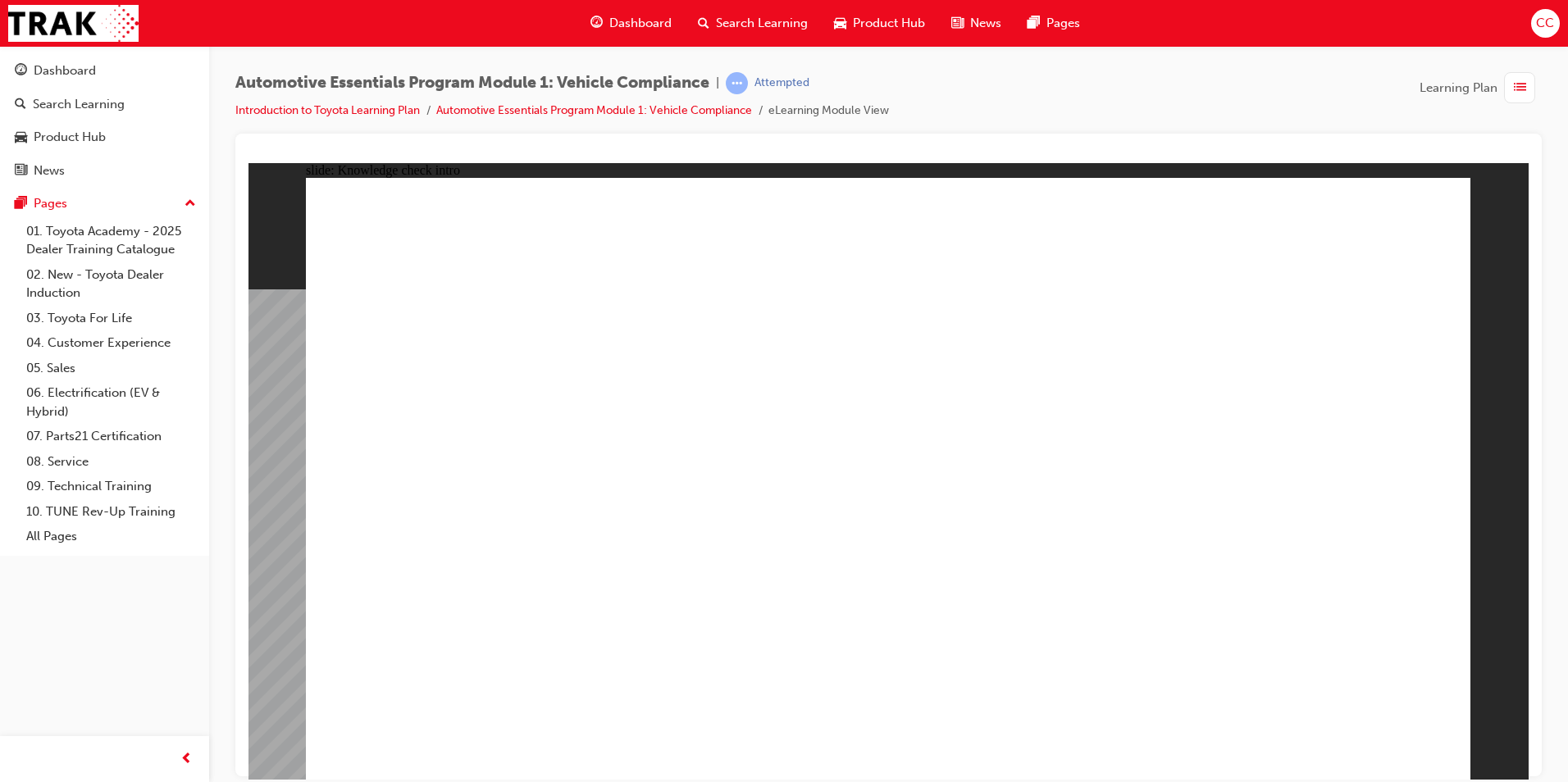
radio input "true"
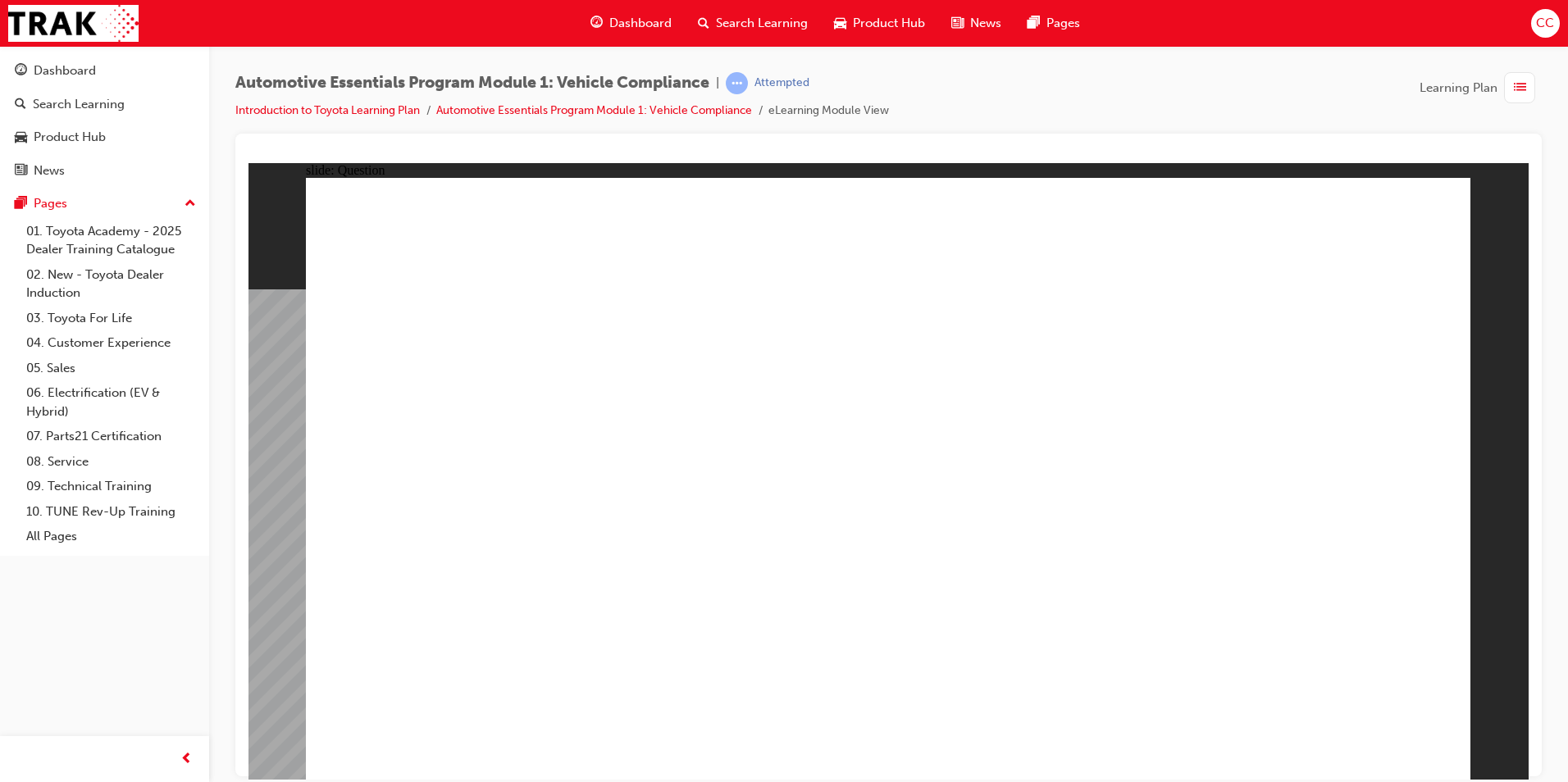
radio input "true"
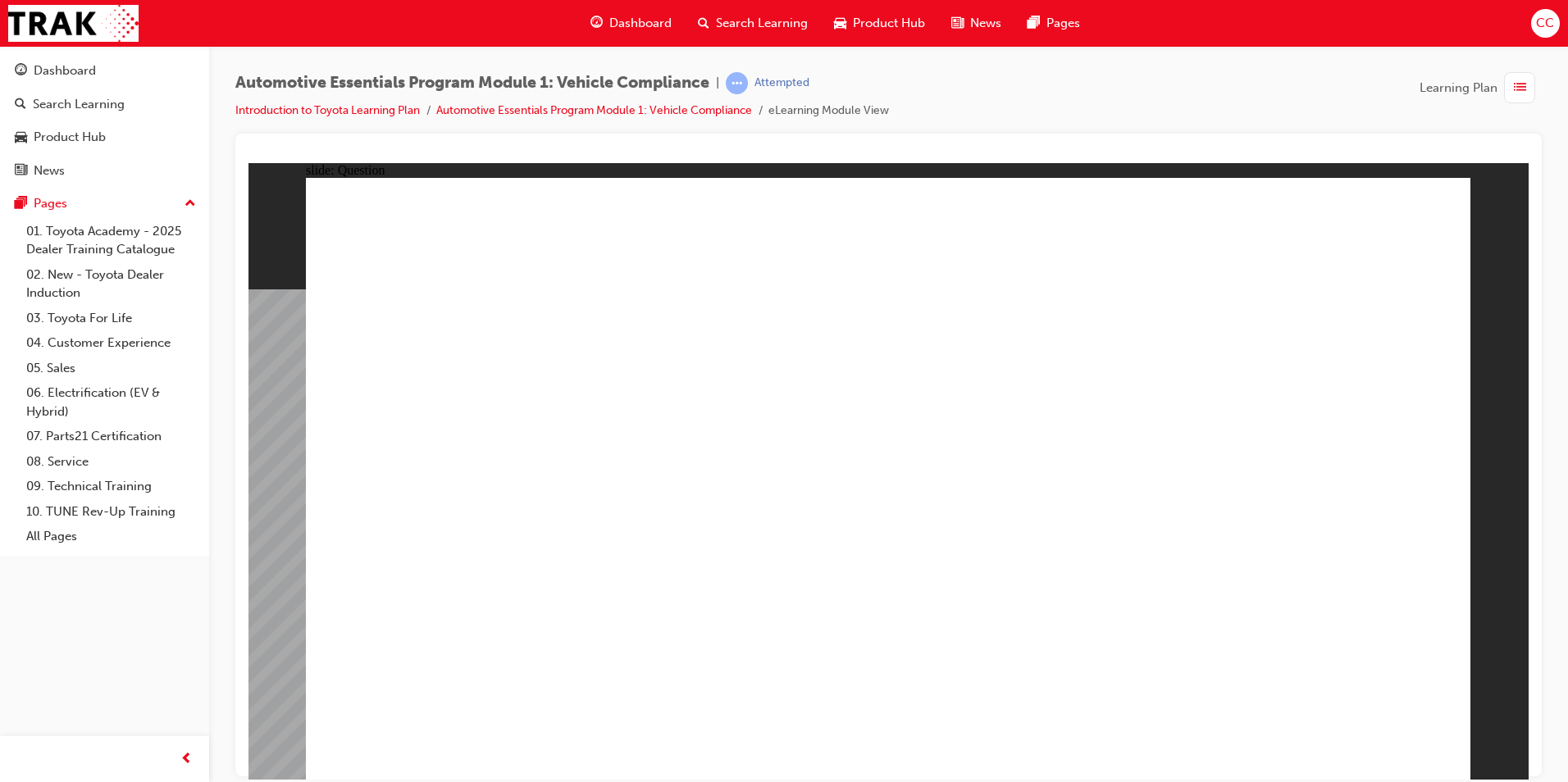
radio input "true"
